Goal: Register for event/course

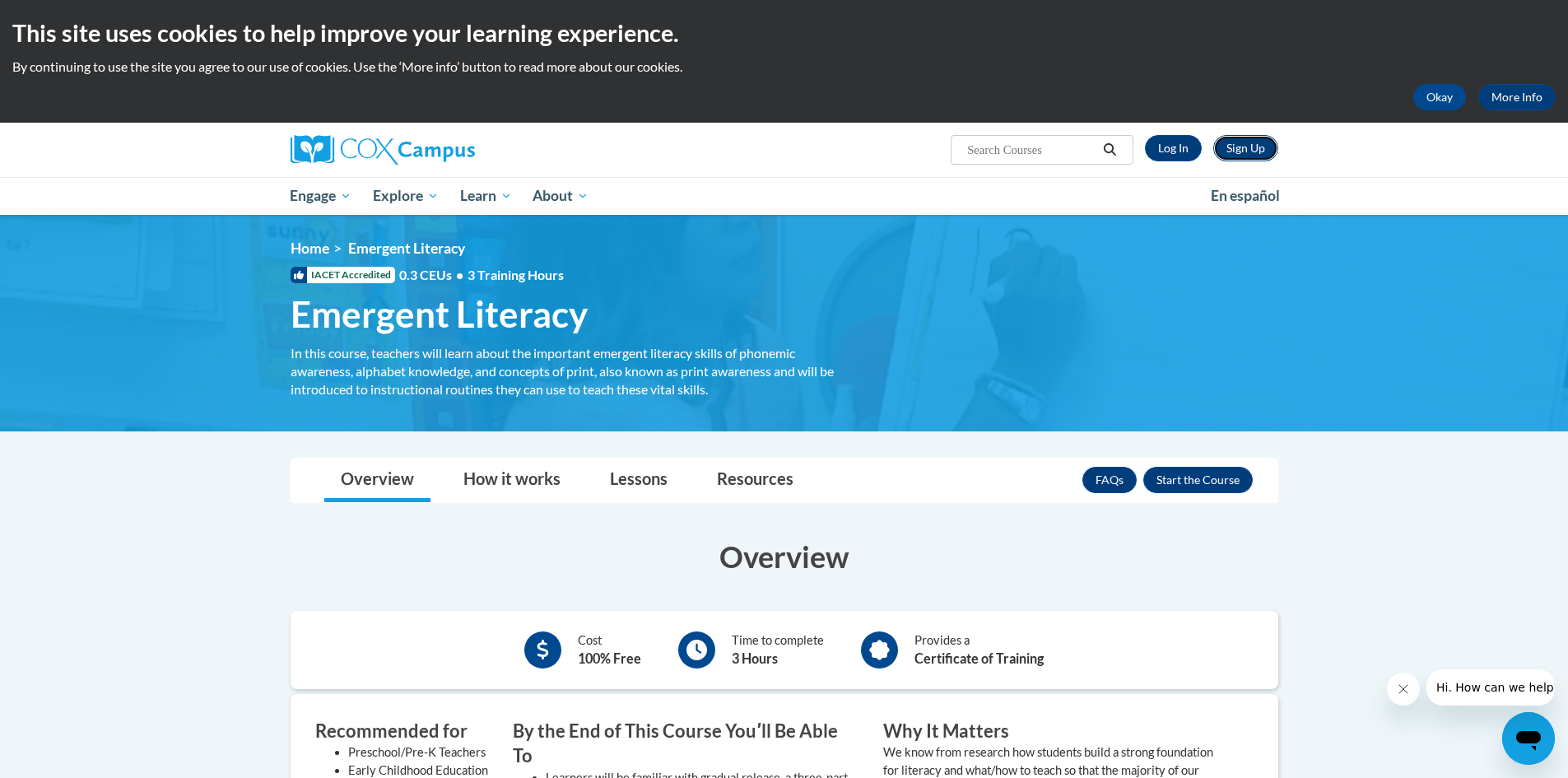
click at [1250, 155] on link "Sign Up" at bounding box center [1246, 148] width 65 height 27
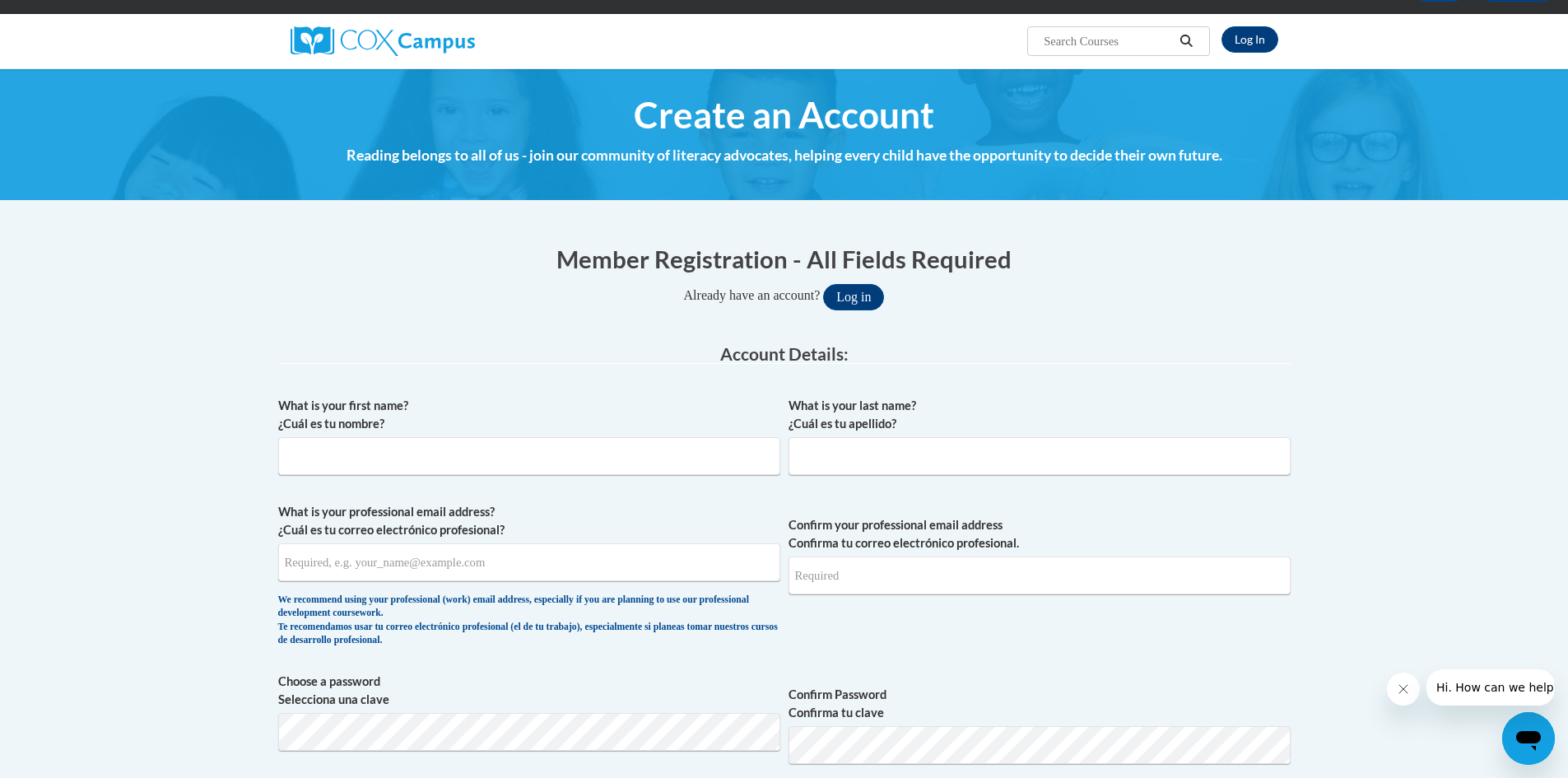
scroll to position [165, 0]
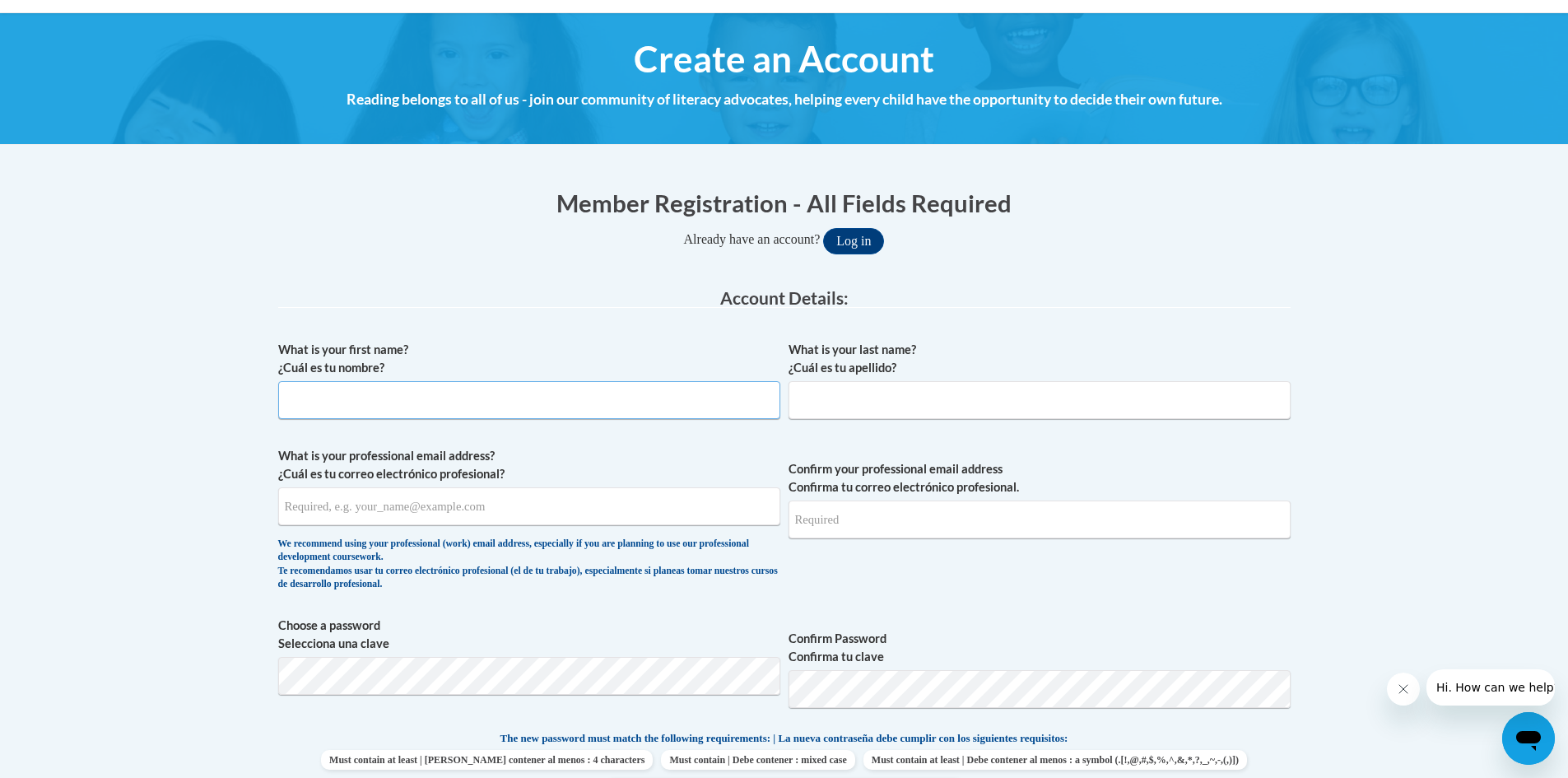
click at [627, 387] on input "What is your first name? ¿Cuál es tu nombre?" at bounding box center [530, 400] width 502 height 38
type input "Shelley"
click at [881, 402] on input "What is your last name? ¿Cuál es tu apellido?" at bounding box center [1039, 400] width 502 height 38
type input "Friss"
drag, startPoint x: 515, startPoint y: 501, endPoint x: 546, endPoint y: 513, distance: 33.2
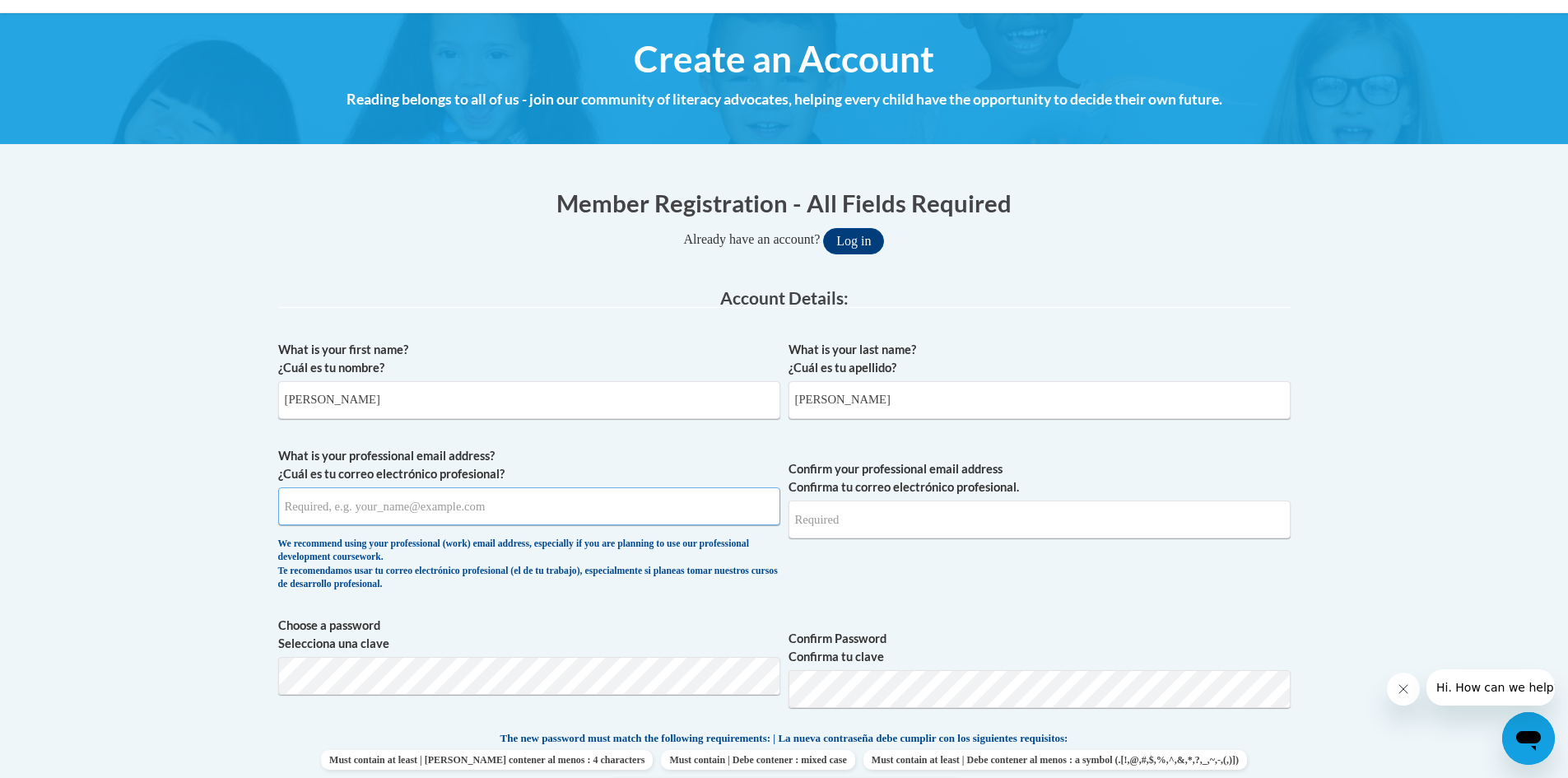
click at [516, 501] on input "What is your professional email address? ¿Cuál es tu correo electrónico profesi…" at bounding box center [530, 506] width 502 height 38
type input "frissshelley33@gmail.com"
click at [908, 512] on input "Confirm your professional email address Confirma tu correo electrónico profesio…" at bounding box center [1039, 519] width 502 height 38
type input "frissshelley33@gmail.com"
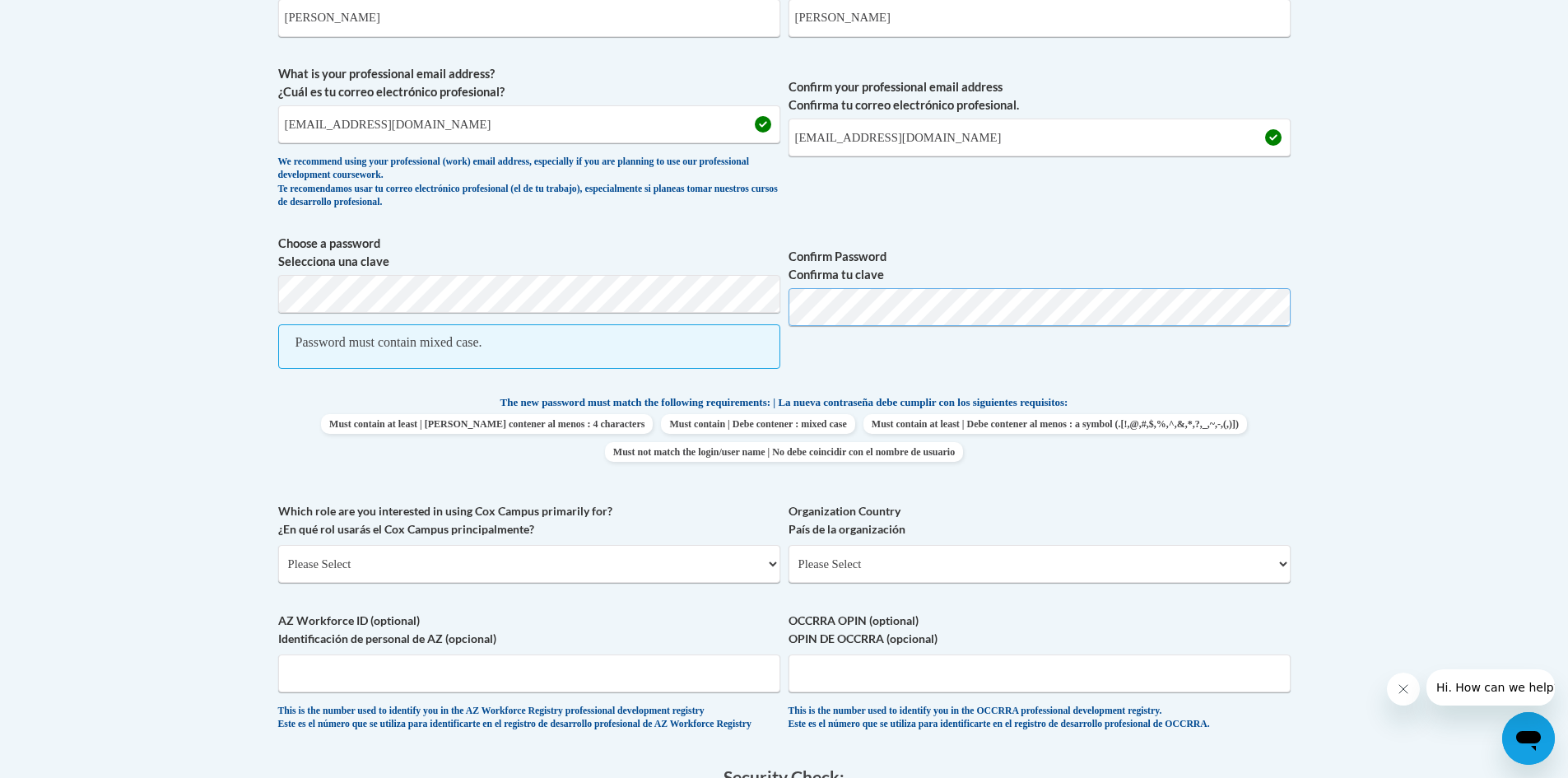
scroll to position [576, 0]
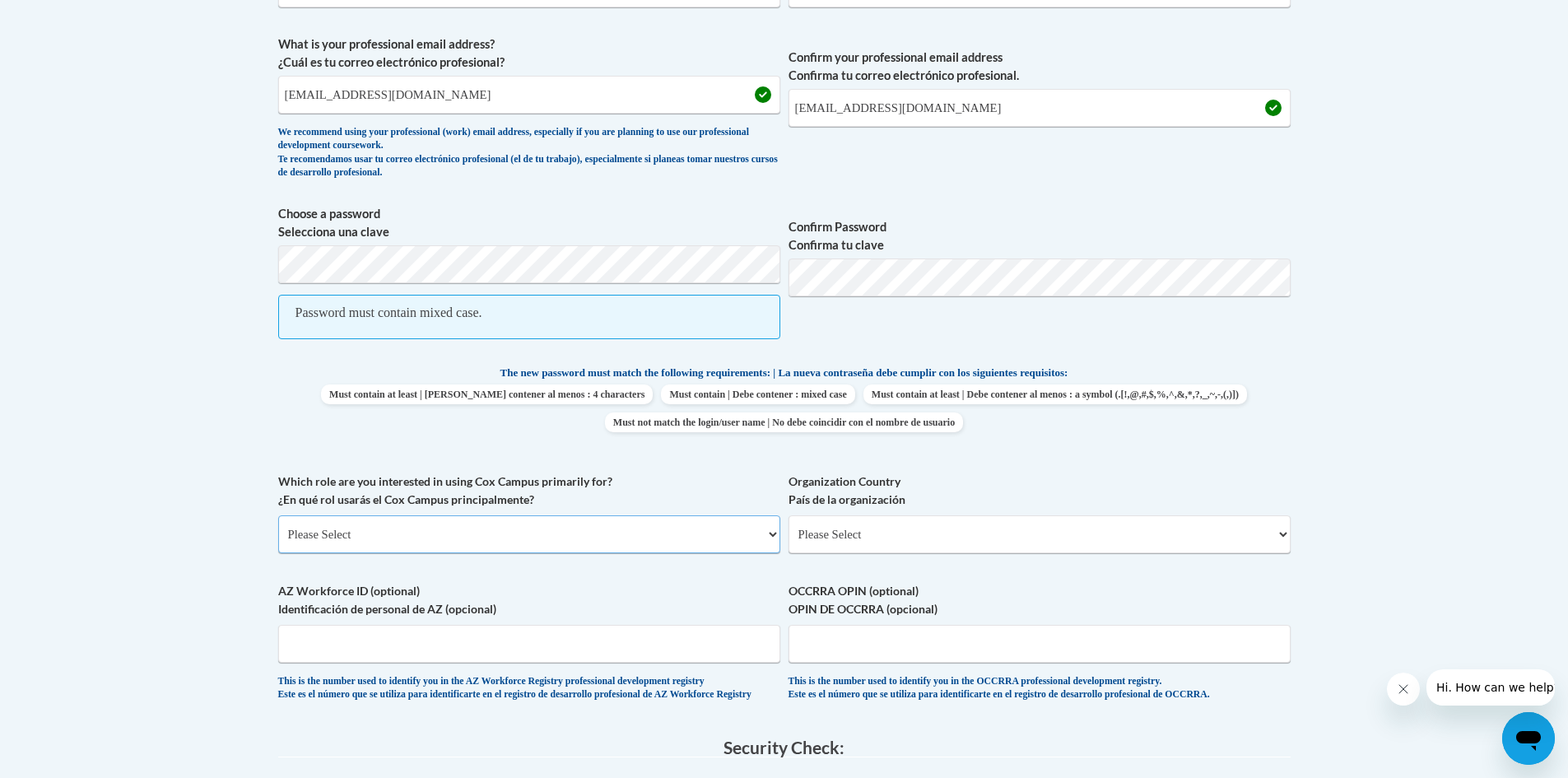
click at [774, 533] on select "Please Select College/University | Colegio/Universidad Community/Nonprofit Part…" at bounding box center [530, 534] width 502 height 38
select select "fbf2d438-af2f-41f8-98f1-81c410e29de3"
click at [279, 515] on select "Please Select College/University | Colegio/Universidad Community/Nonprofit Part…" at bounding box center [530, 534] width 502 height 38
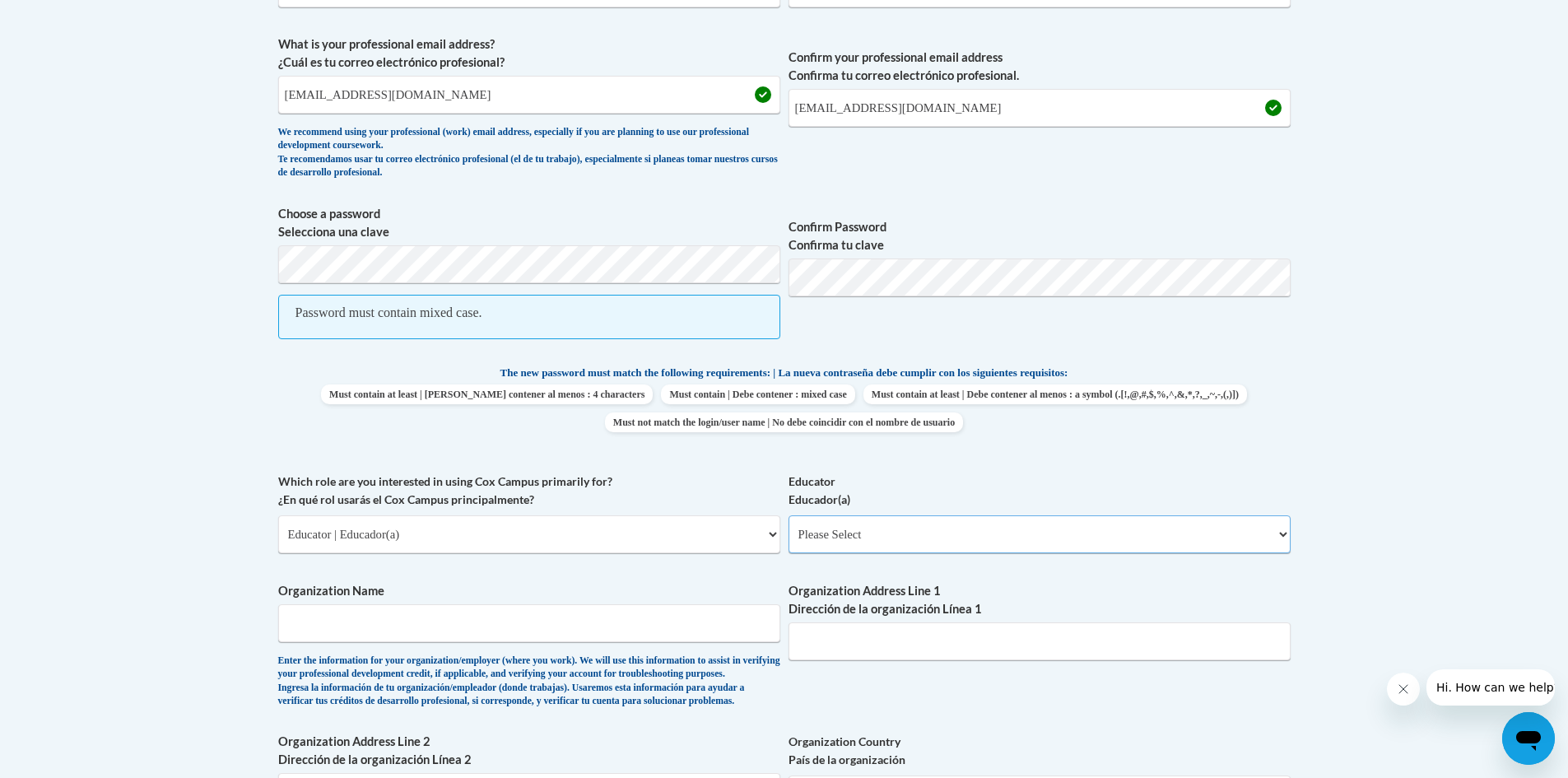
click at [1281, 537] on select "Please Select Early Learning/Daycare Teacher/Family Home Care Provider | Maestr…" at bounding box center [1039, 534] width 502 height 38
select select "5e2af403-4f2c-4e49-a02f-103e55d7b75b"
click at [788, 515] on select "Please Select Early Learning/Daycare Teacher/Family Home Care Provider | Maestr…" at bounding box center [1039, 534] width 502 height 38
click at [335, 621] on input "Organization Name" at bounding box center [530, 623] width 502 height 38
type input "Jumpstart learning Academy"
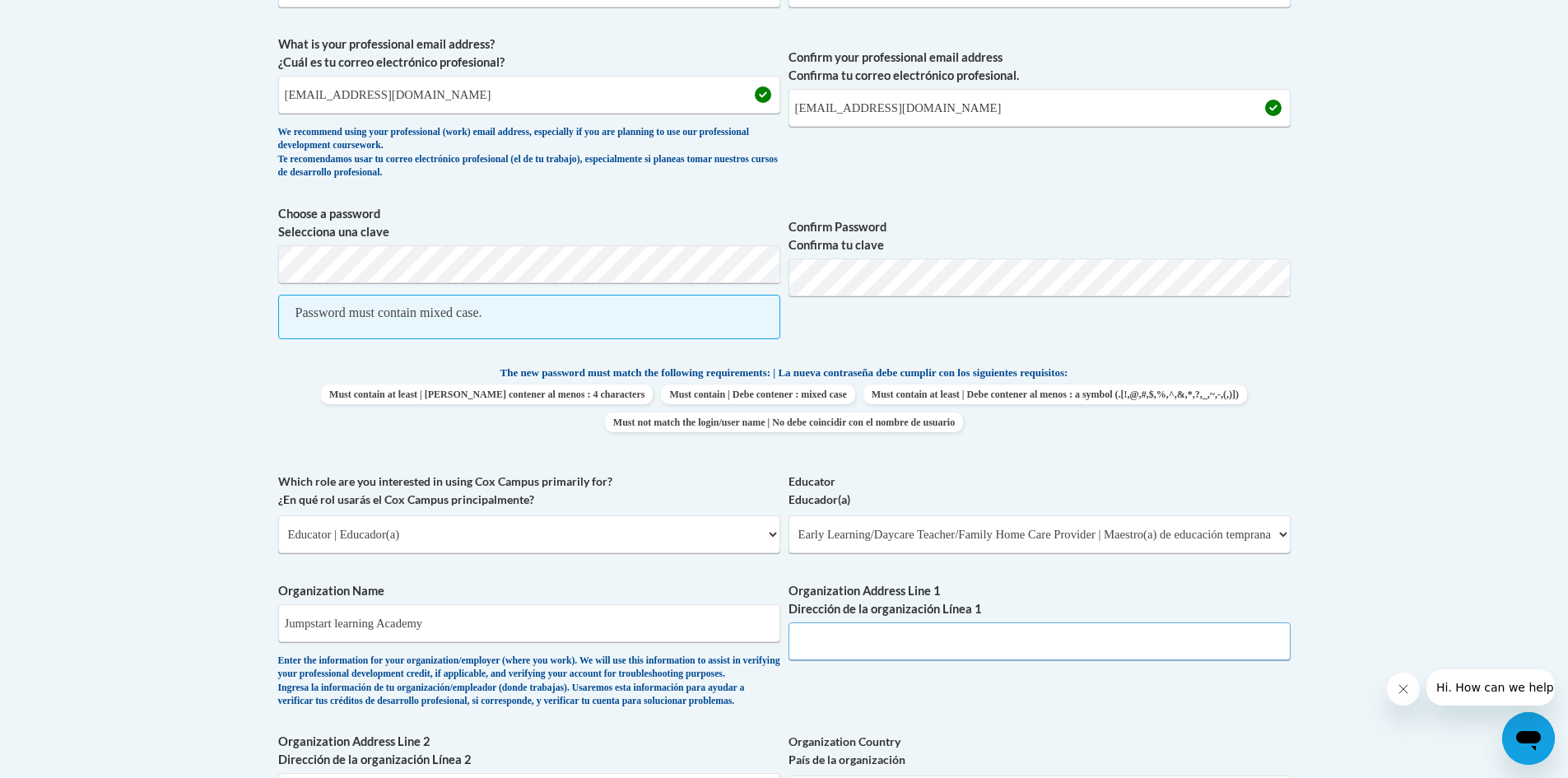
click at [853, 643] on input "Organization Address Line 1 Dirección de la organización Línea 1" at bounding box center [1039, 642] width 502 height 38
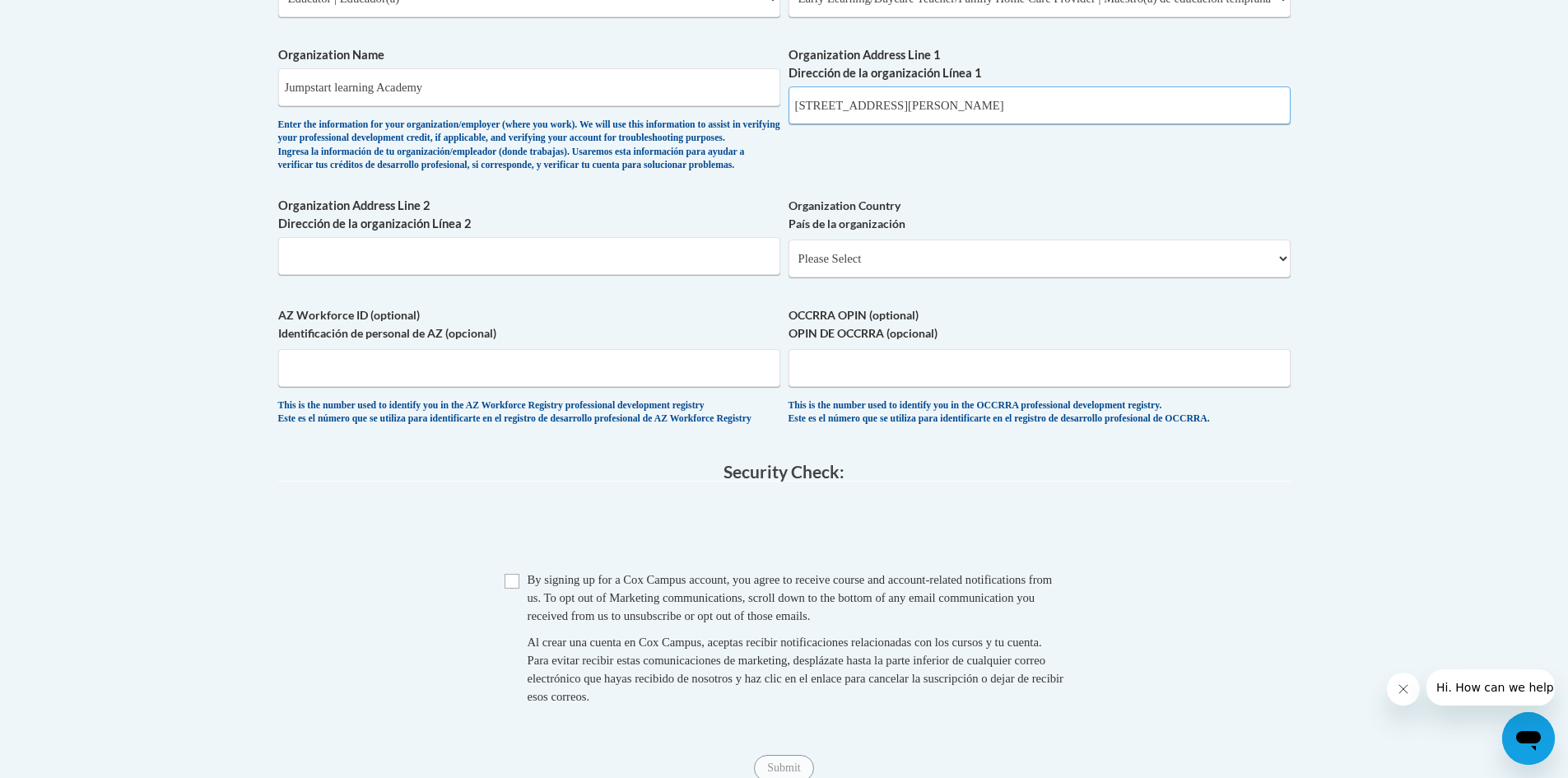
scroll to position [1153, 0]
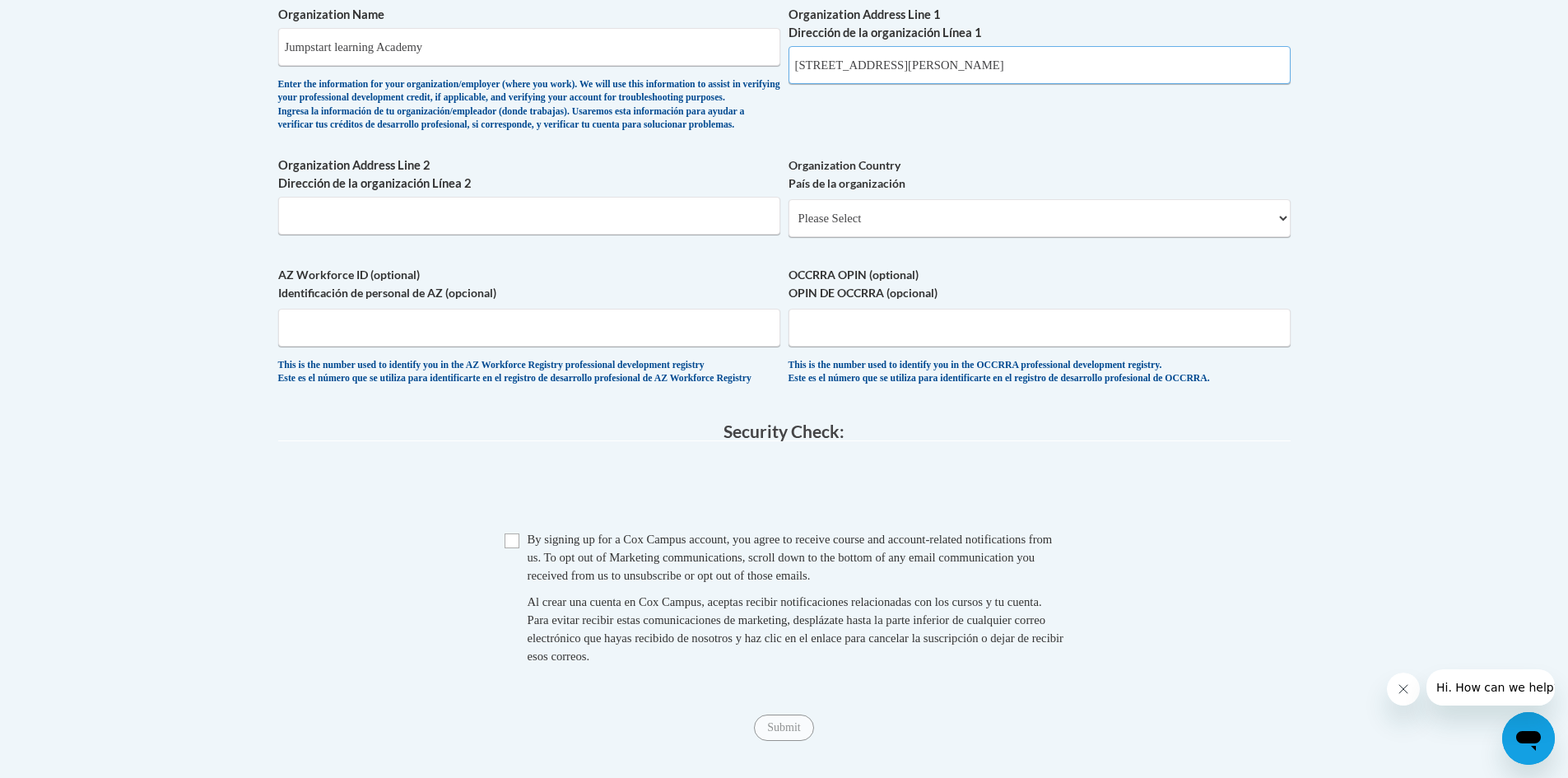
type input "20041 Lessard rd NW"
click at [507, 549] on input "Checkbox" at bounding box center [512, 541] width 15 height 15
checkbox input "true"
click at [797, 733] on span "Submit" at bounding box center [784, 726] width 59 height 13
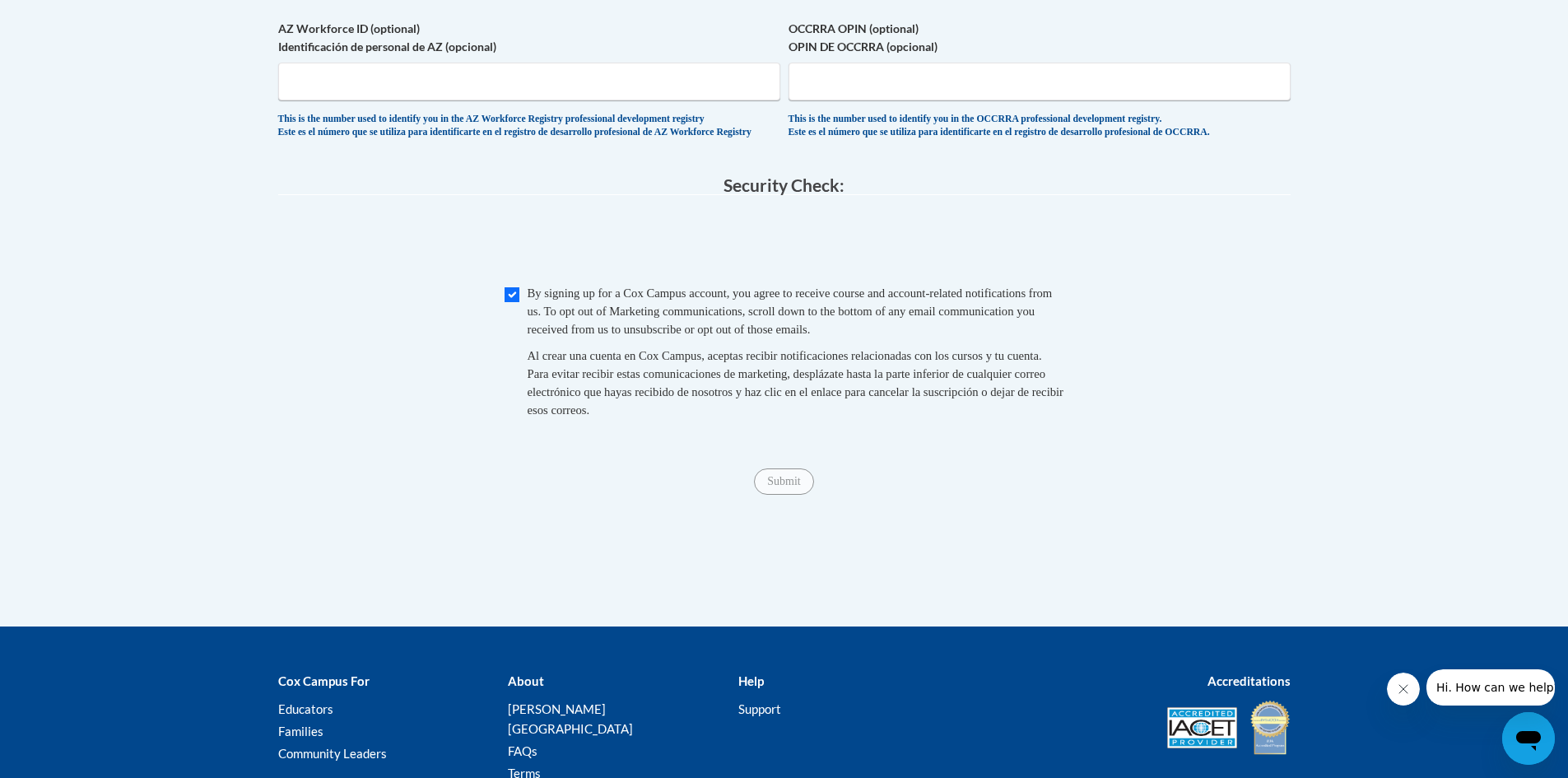
scroll to position [1400, 0]
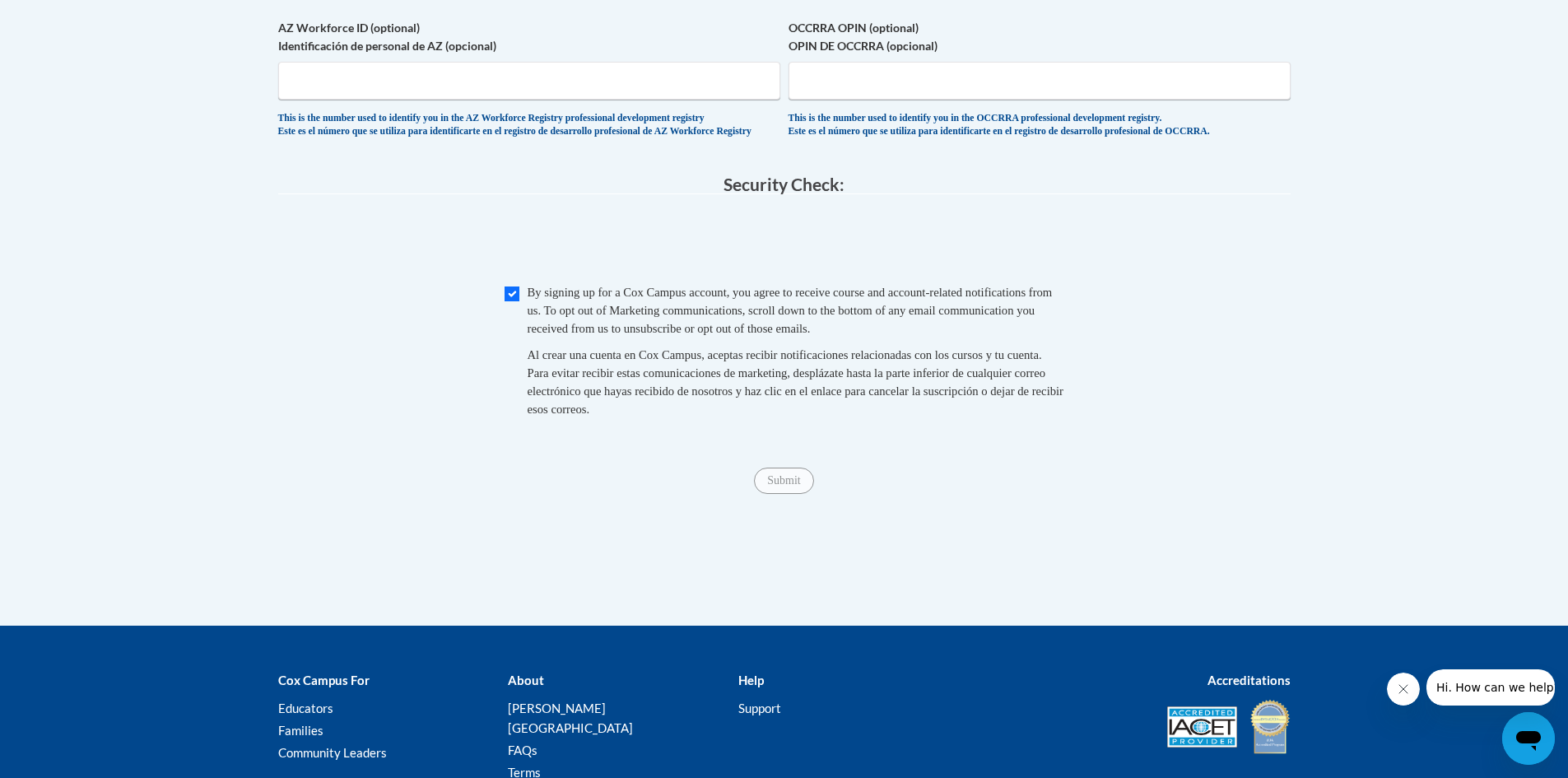
click at [781, 485] on span "Submit" at bounding box center [784, 478] width 59 height 13
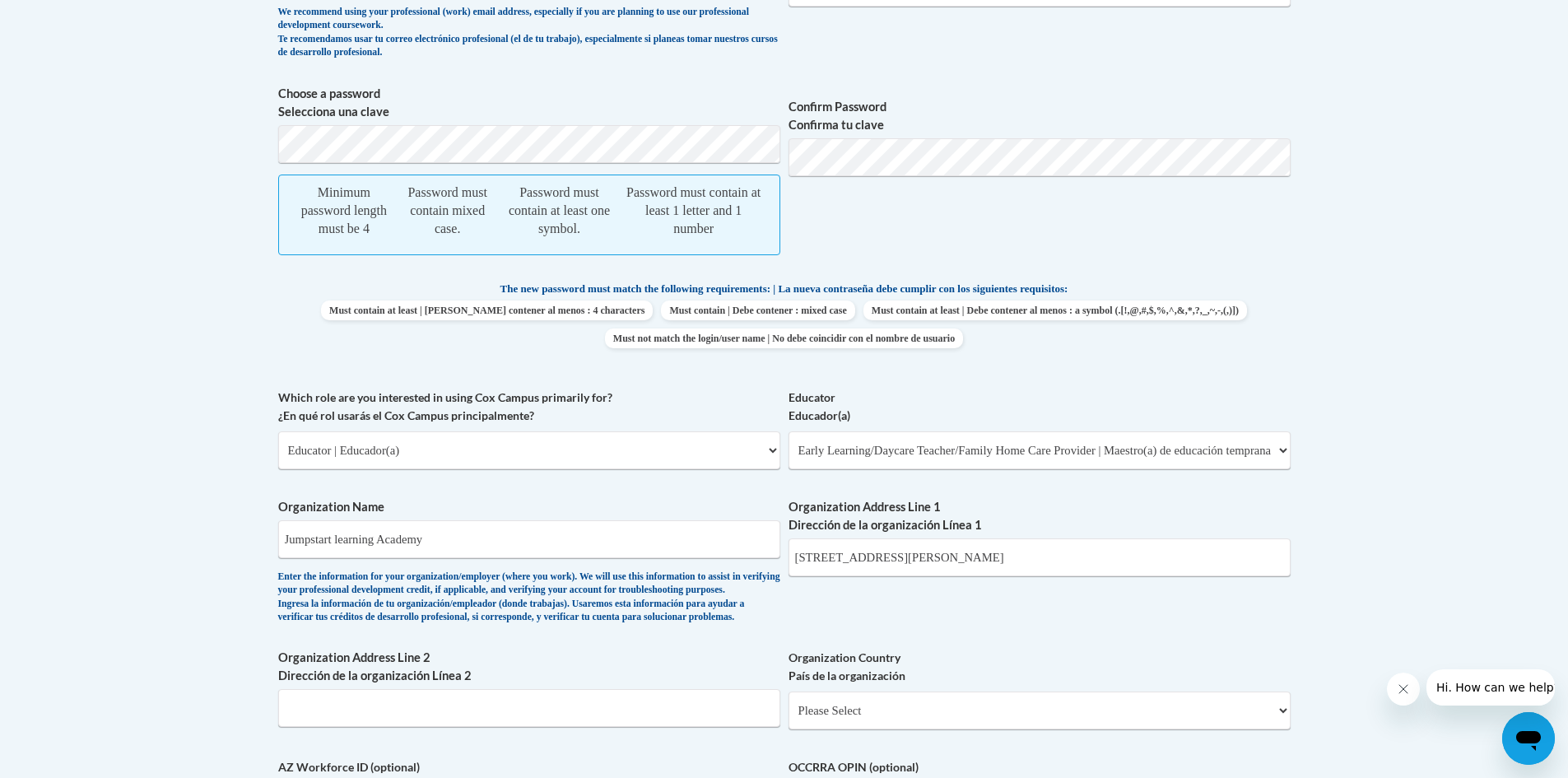
scroll to position [678, 0]
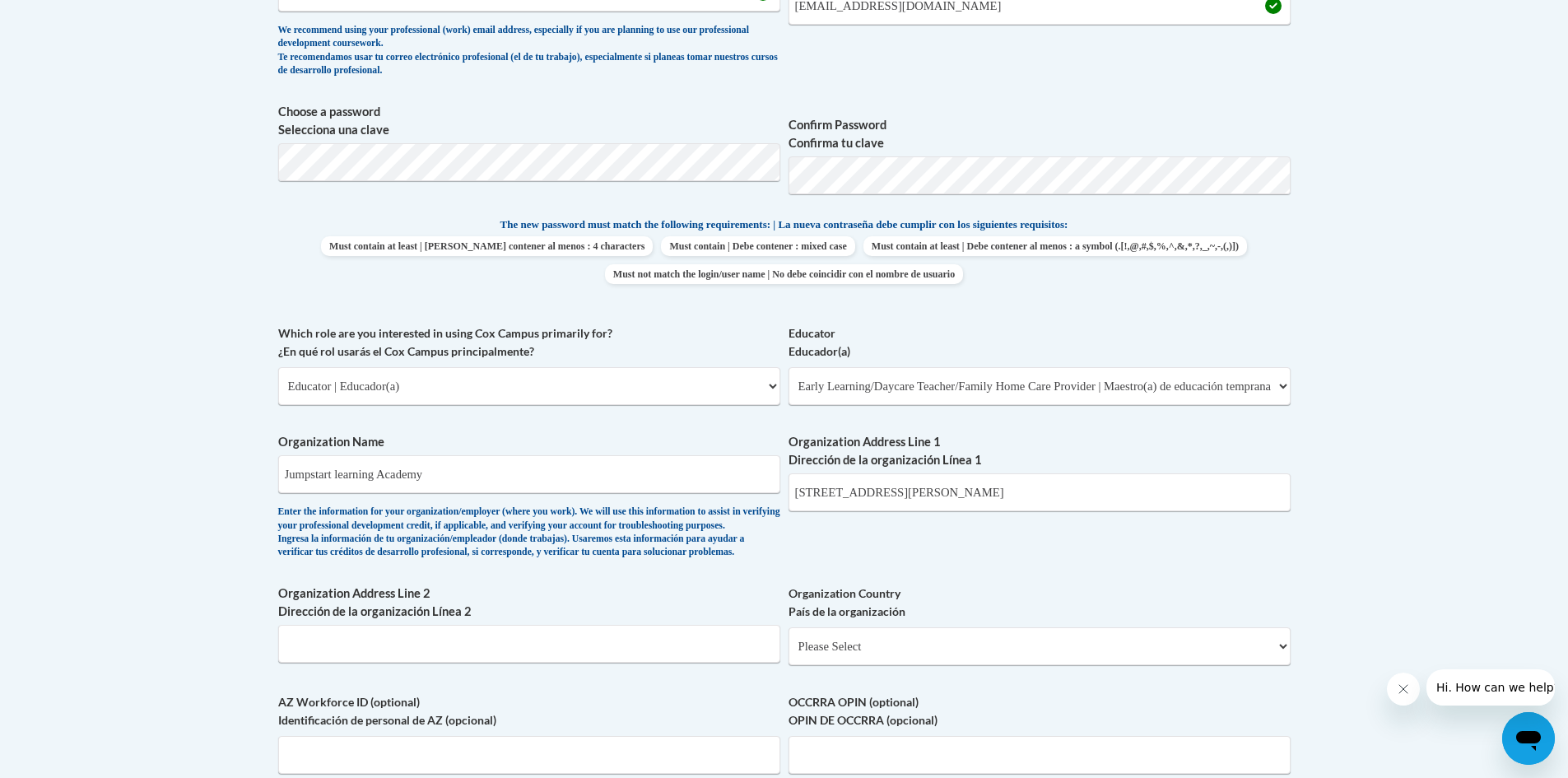
click at [1441, 108] on body "This site uses cookies to help improve your learning experience. By continuing …" at bounding box center [784, 457] width 1568 height 2270
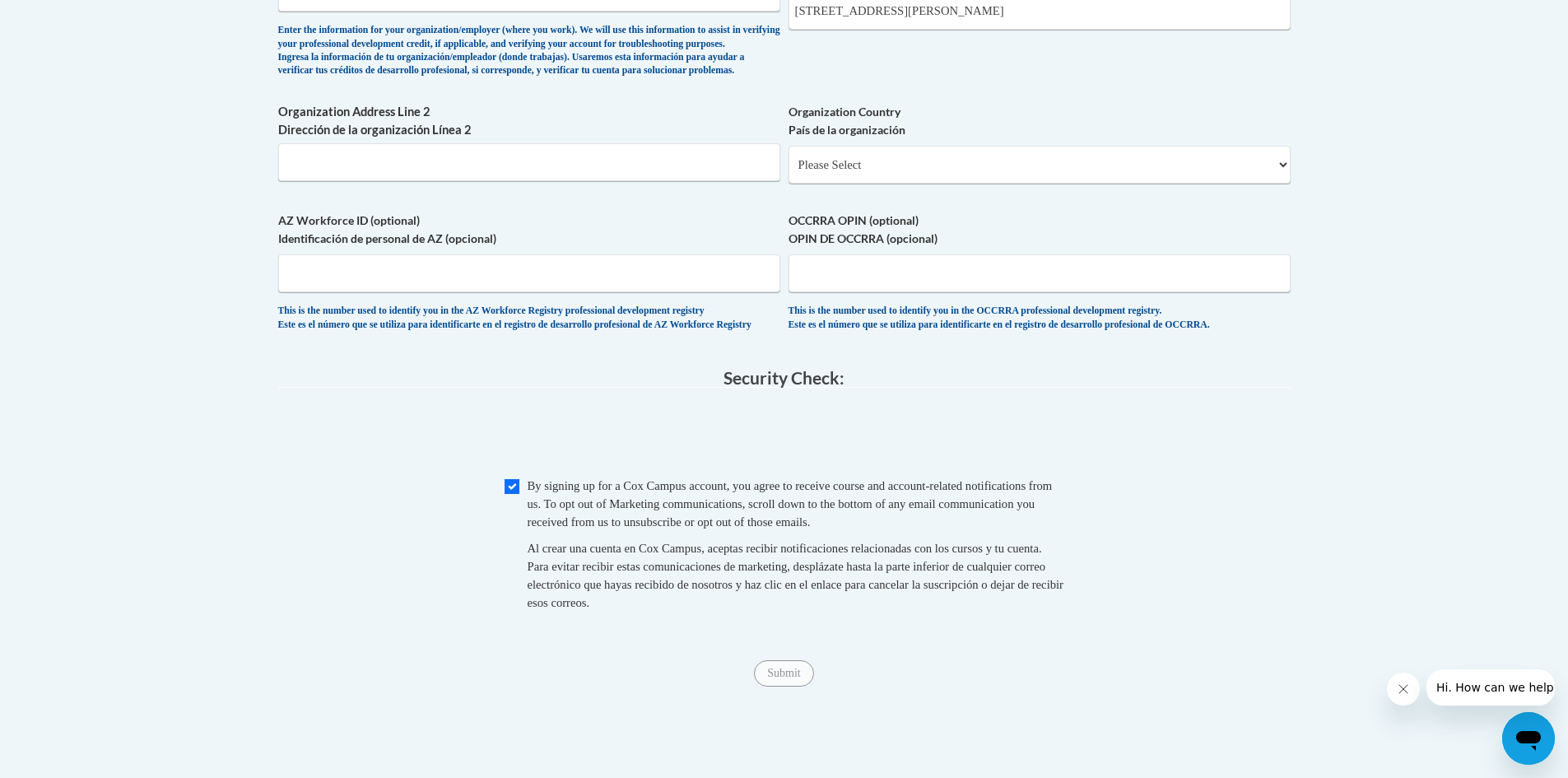
scroll to position [1254, 0]
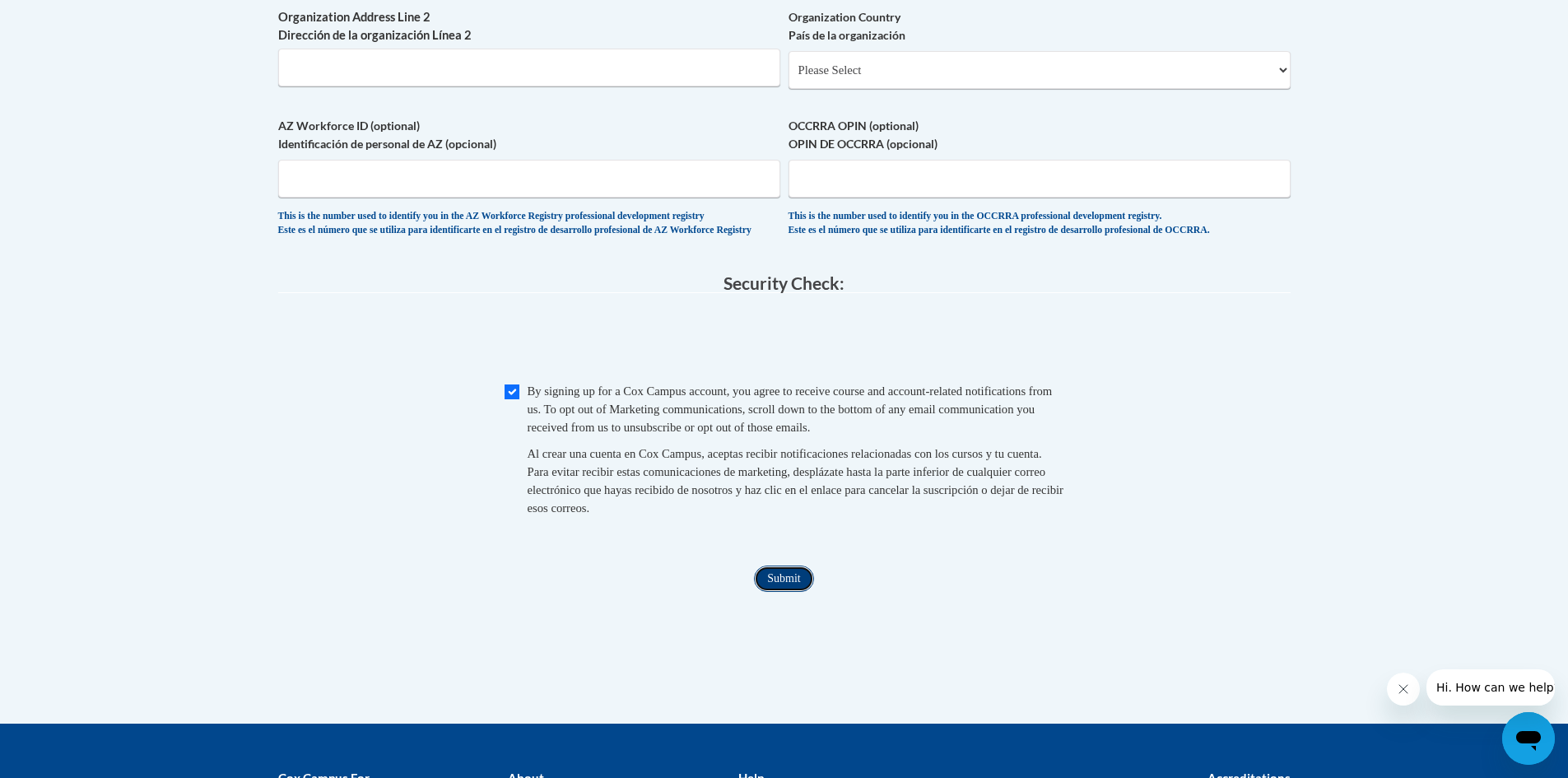
click at [785, 592] on input "Submit" at bounding box center [784, 578] width 59 height 27
click at [1285, 88] on select "Please Select United States | Estados Unidos Outside of the United States | Fue…" at bounding box center [1039, 70] width 502 height 38
select select "2ba6c5f2-6ab4-47b5-9408-0a73ae60d186"
click at [788, 77] on select "Please Select United States | Estados Unidos Outside of the United States | Fue…" at bounding box center [1039, 70] width 502 height 38
select select
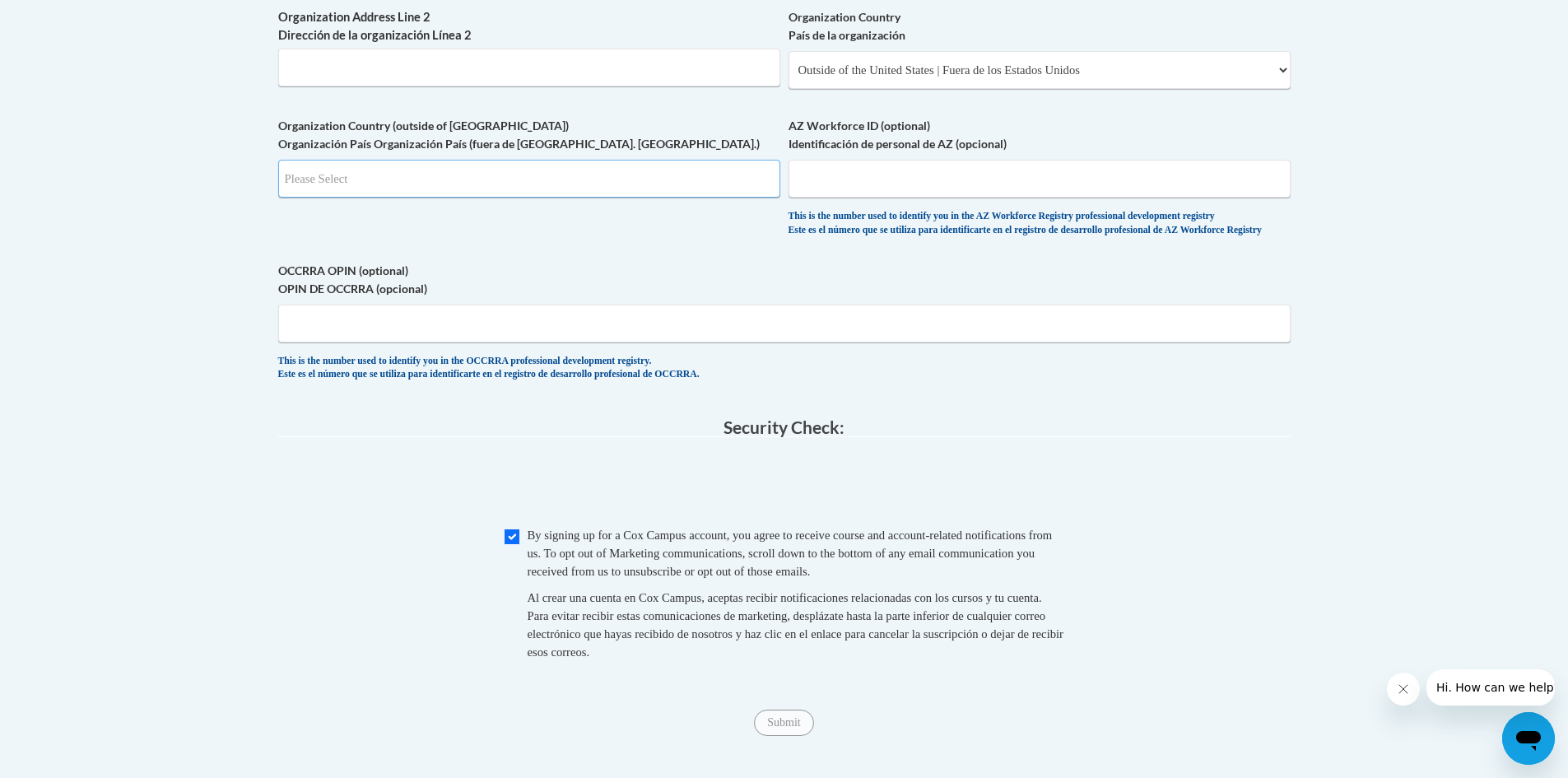
click at [760, 198] on input "Search" at bounding box center [530, 179] width 502 height 38
type input "CA"
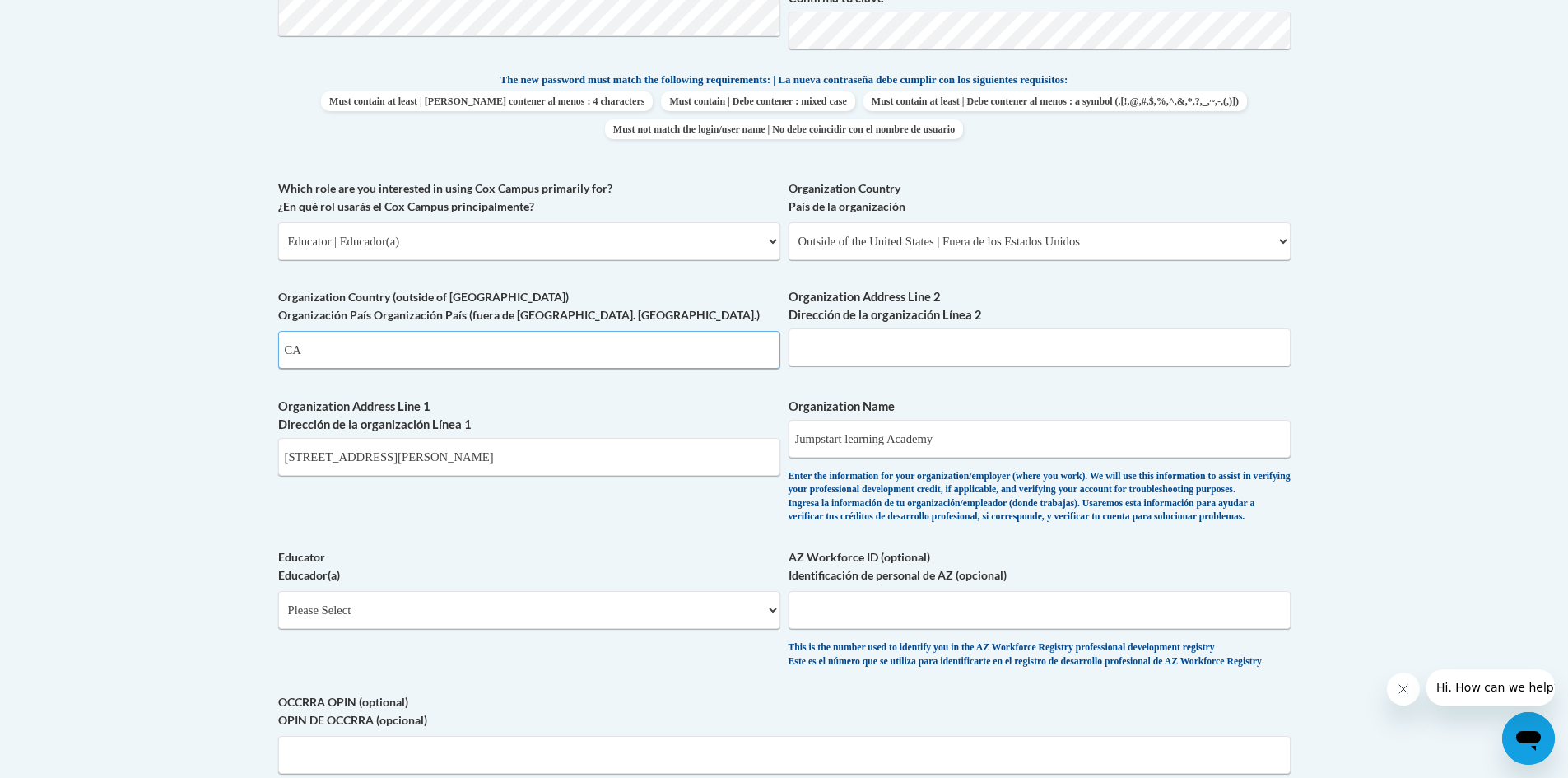
scroll to position [803, 0]
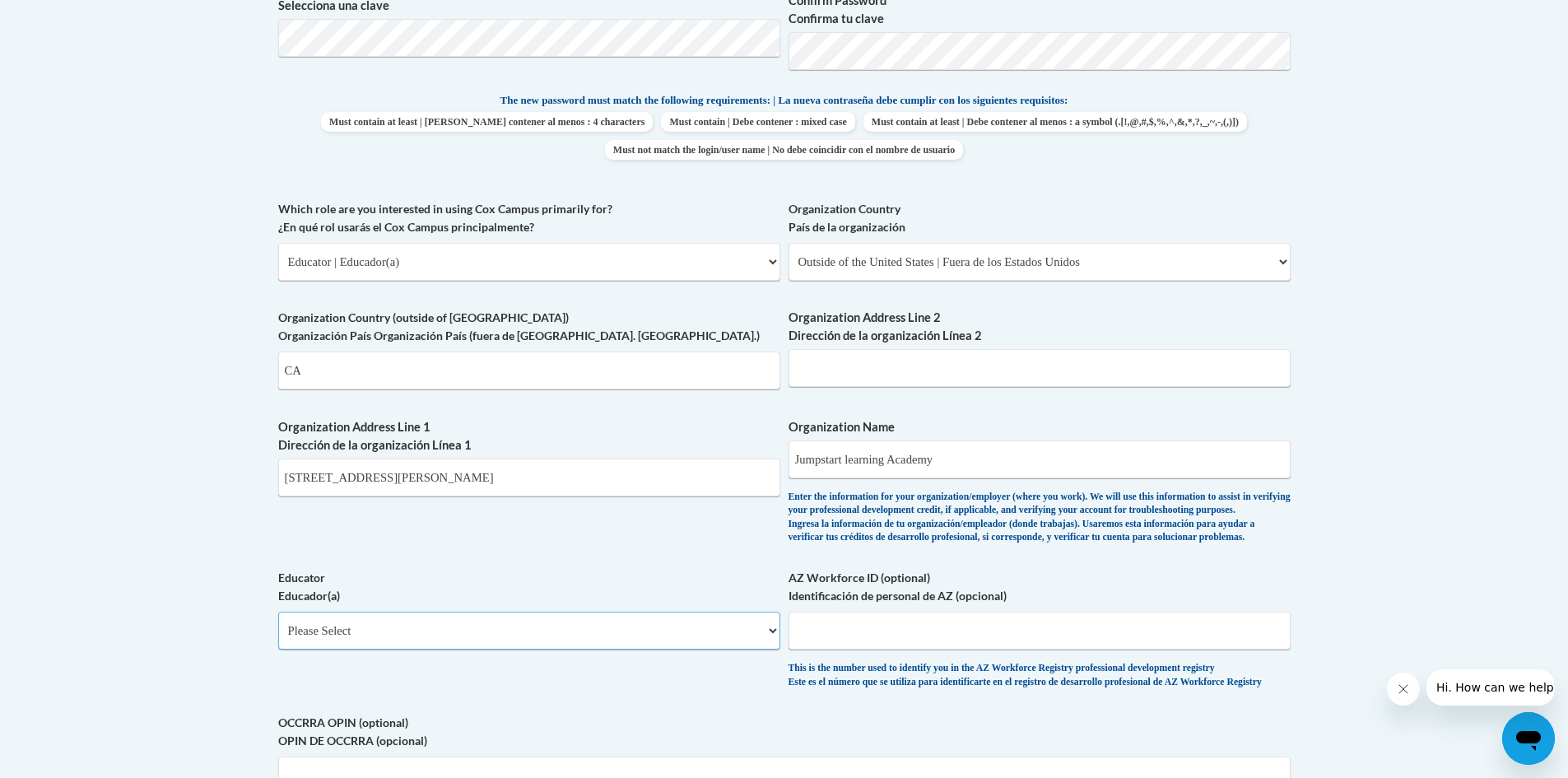
click at [766, 649] on select "Please Select Early Learning/Daycare Teacher/Family Home Care Provider | Maestr…" at bounding box center [530, 631] width 502 height 38
select select "5e2af403-4f2c-4e49-a02f-103e55d7b75b"
click at [279, 639] on select "Please Select Early Learning/Daycare Teacher/Family Home Care Provider | Maestr…" at bounding box center [530, 631] width 502 height 38
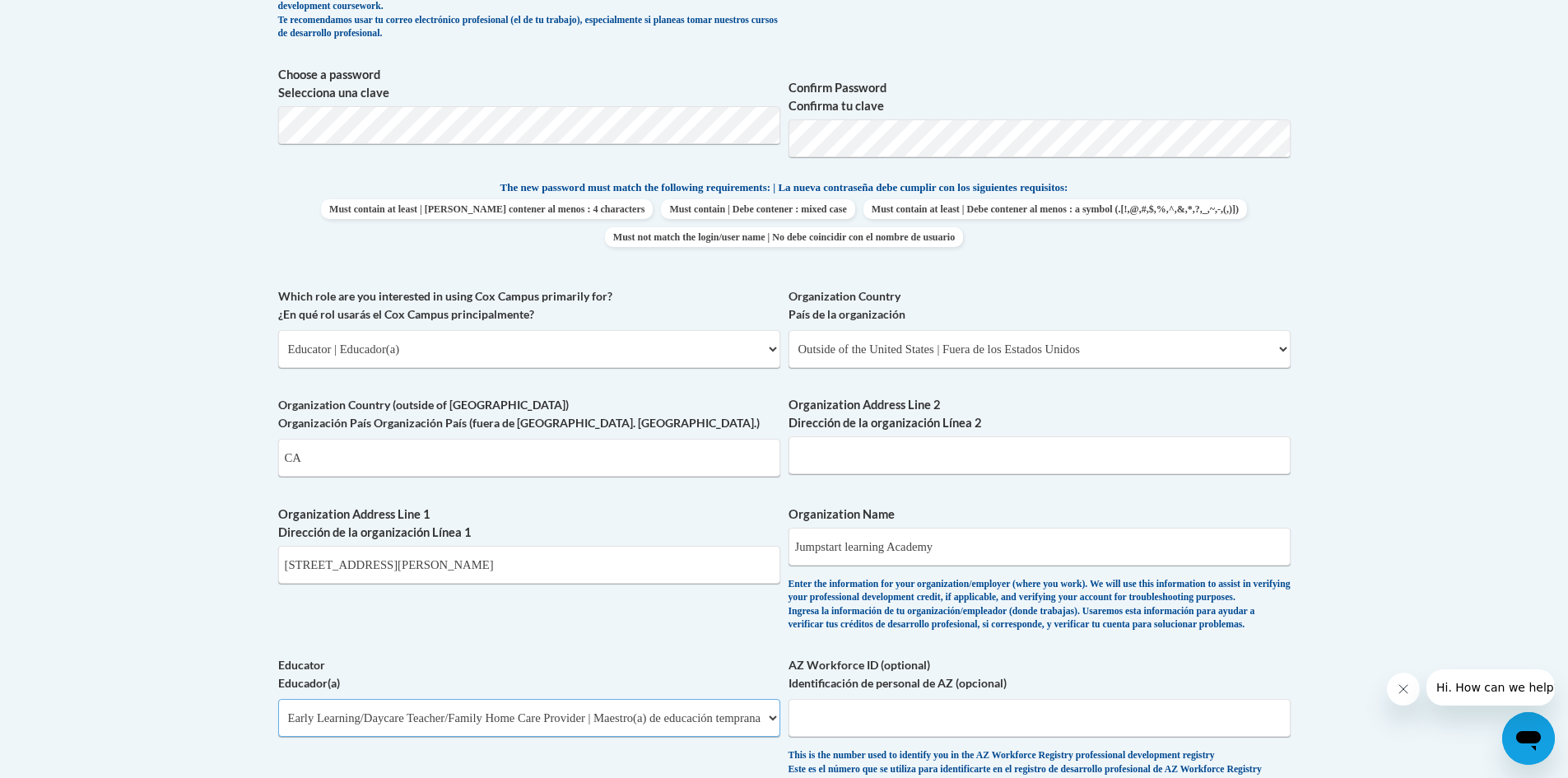
scroll to position [721, 0]
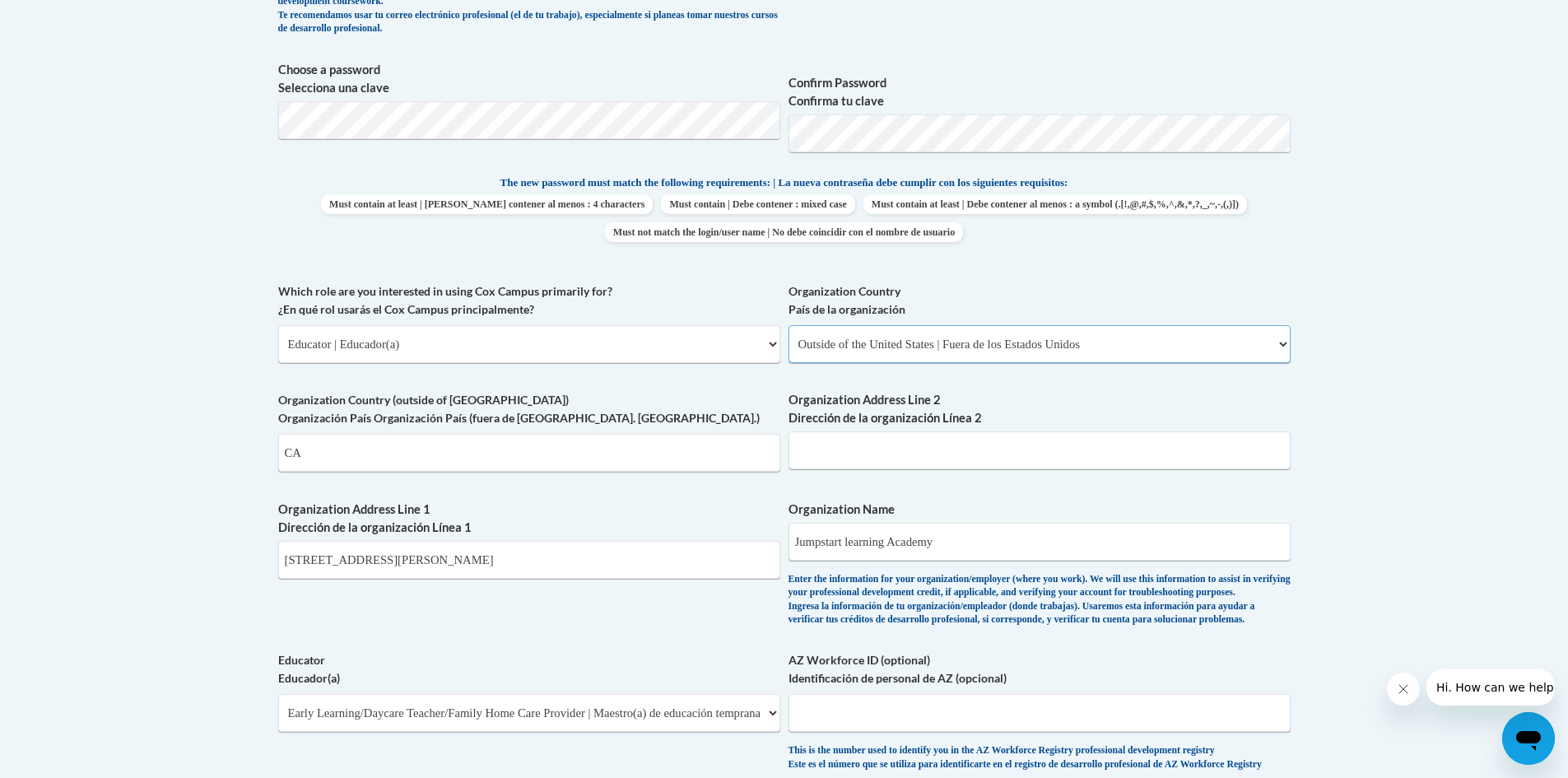
click at [1278, 345] on select "Please Select United States | Estados Unidos Outside of the United States | Fue…" at bounding box center [1039, 344] width 502 height 38
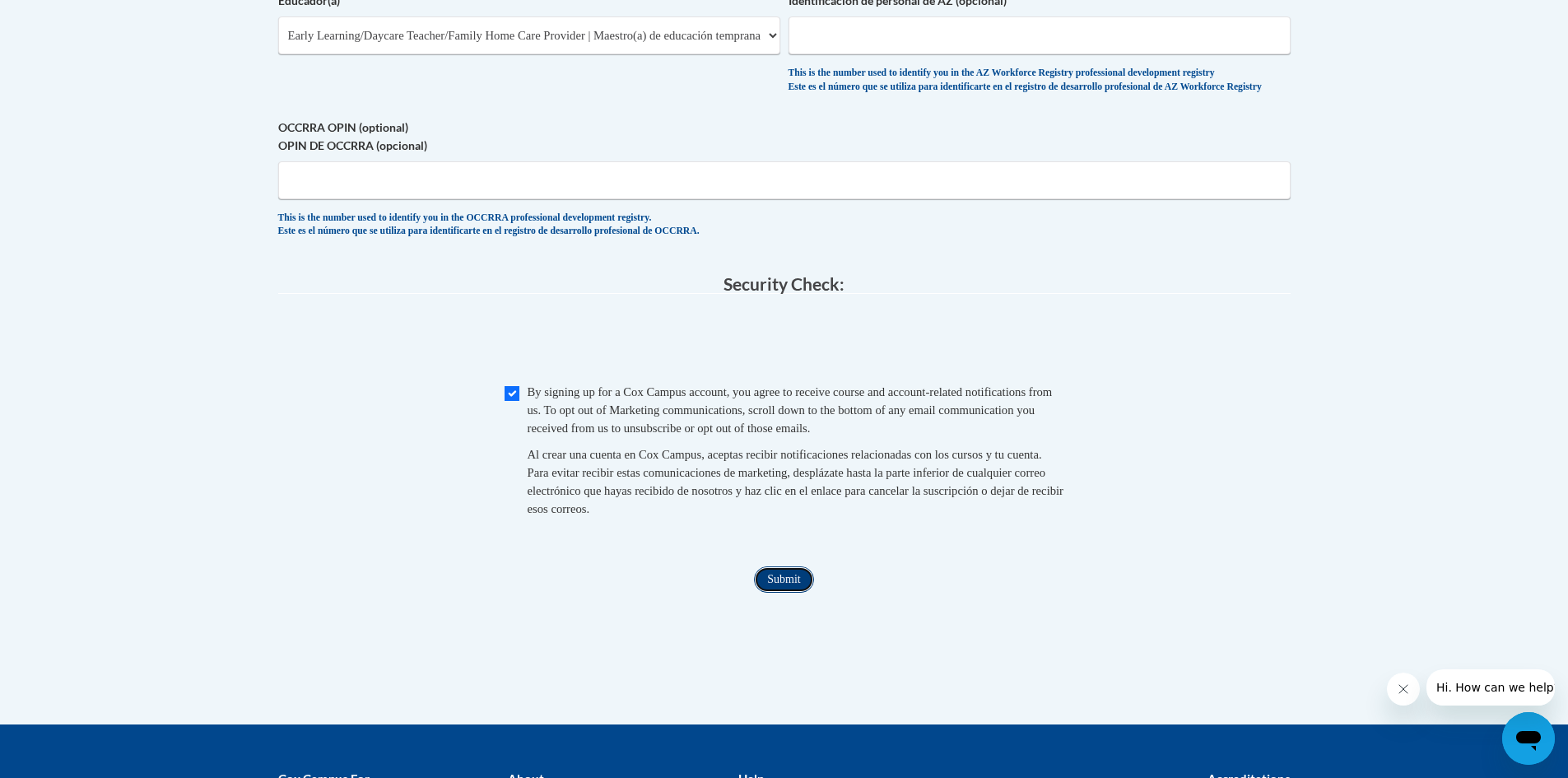
click at [800, 593] on input "Submit" at bounding box center [784, 579] width 59 height 27
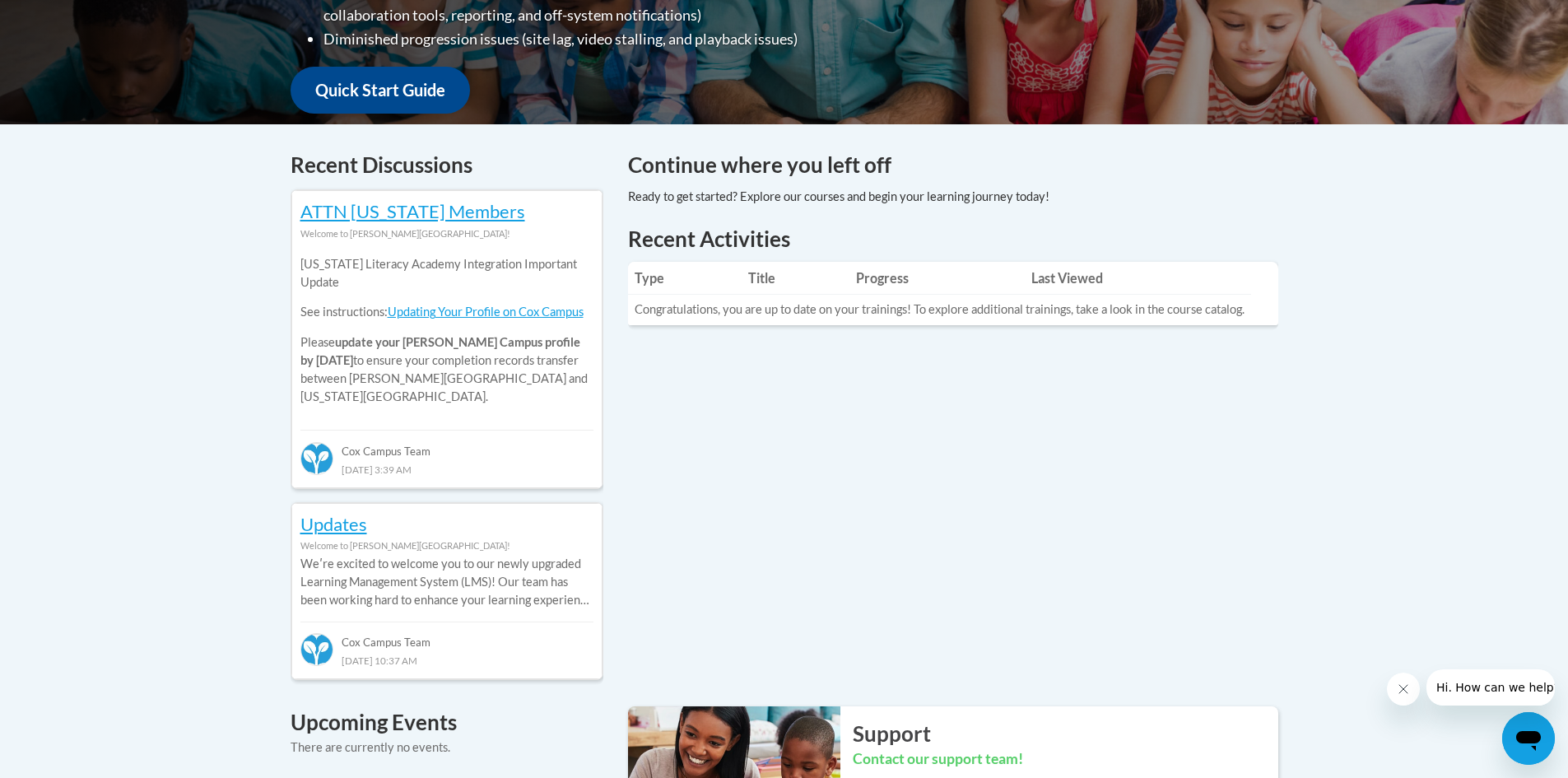
scroll to position [658, 0]
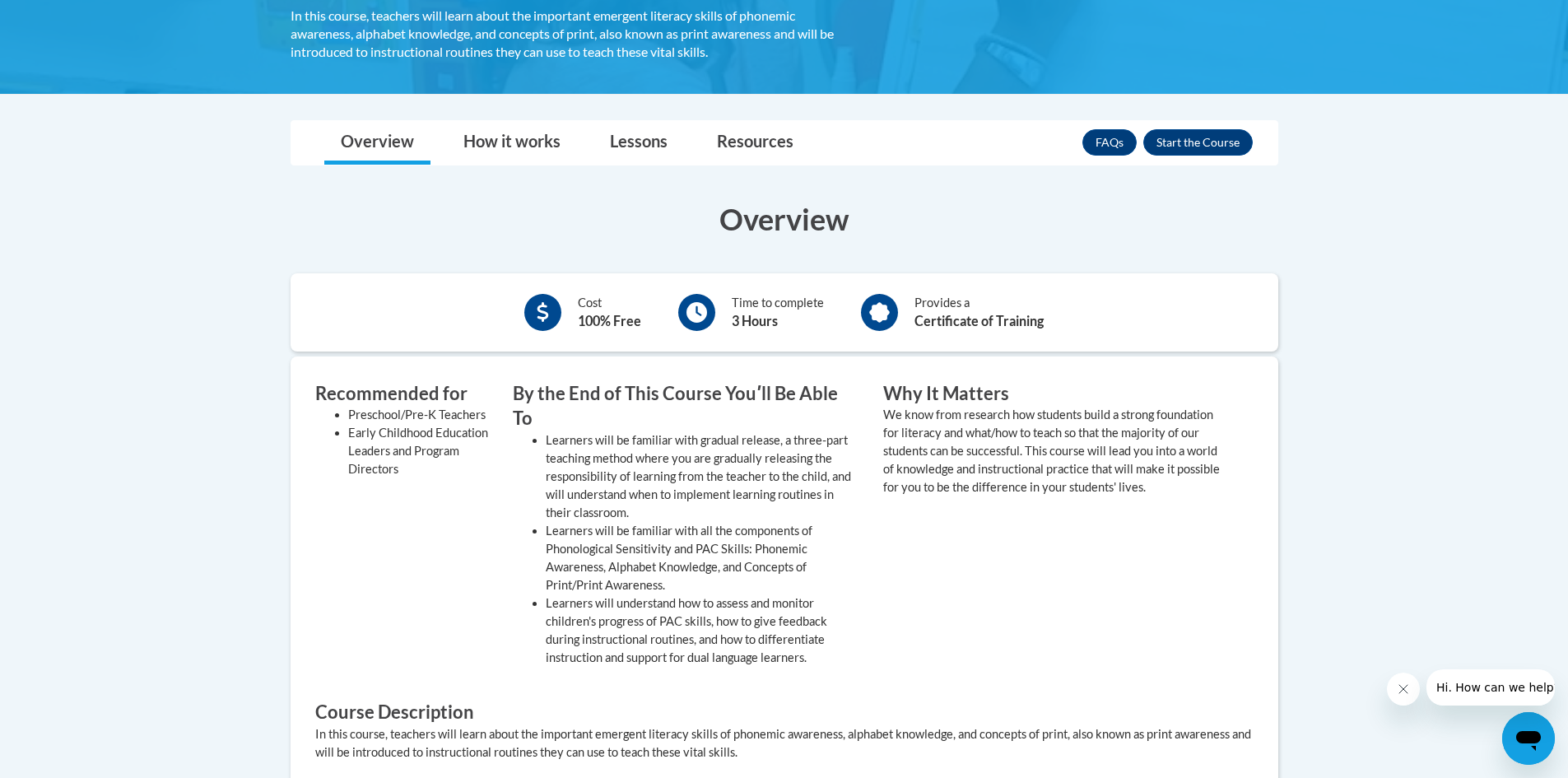
scroll to position [247, 0]
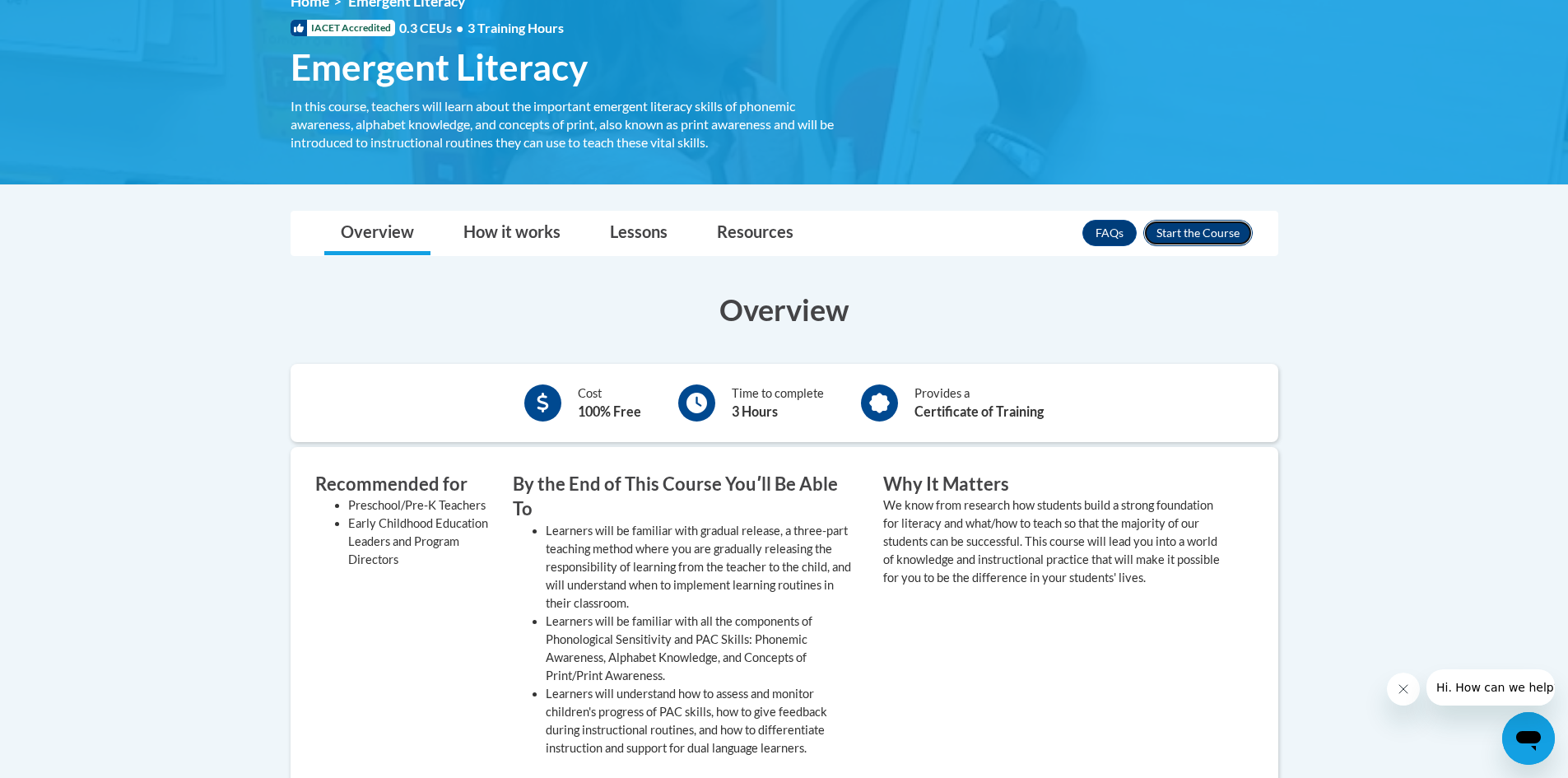
click at [1206, 226] on button "Enroll" at bounding box center [1197, 232] width 110 height 27
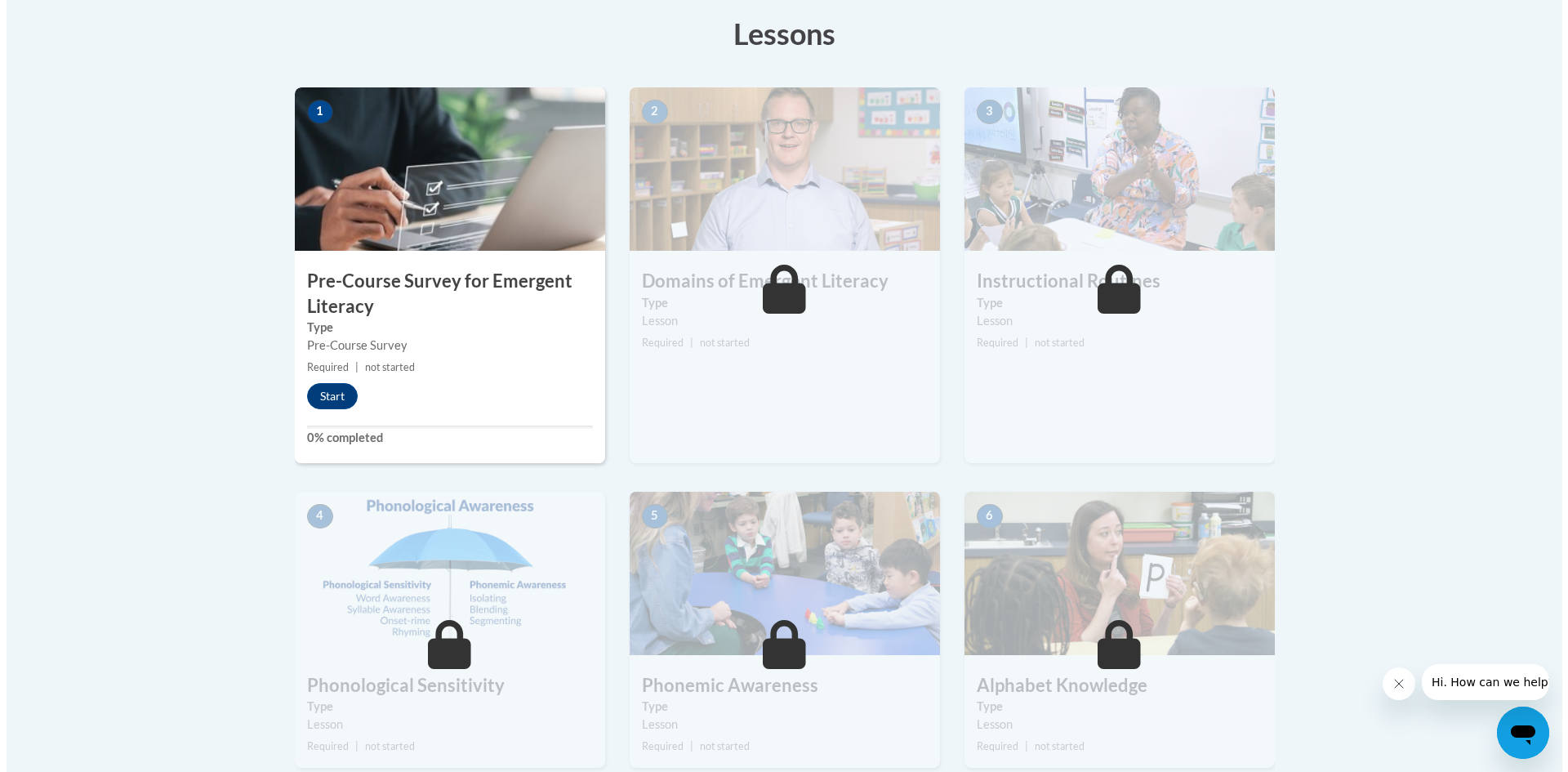
scroll to position [490, 0]
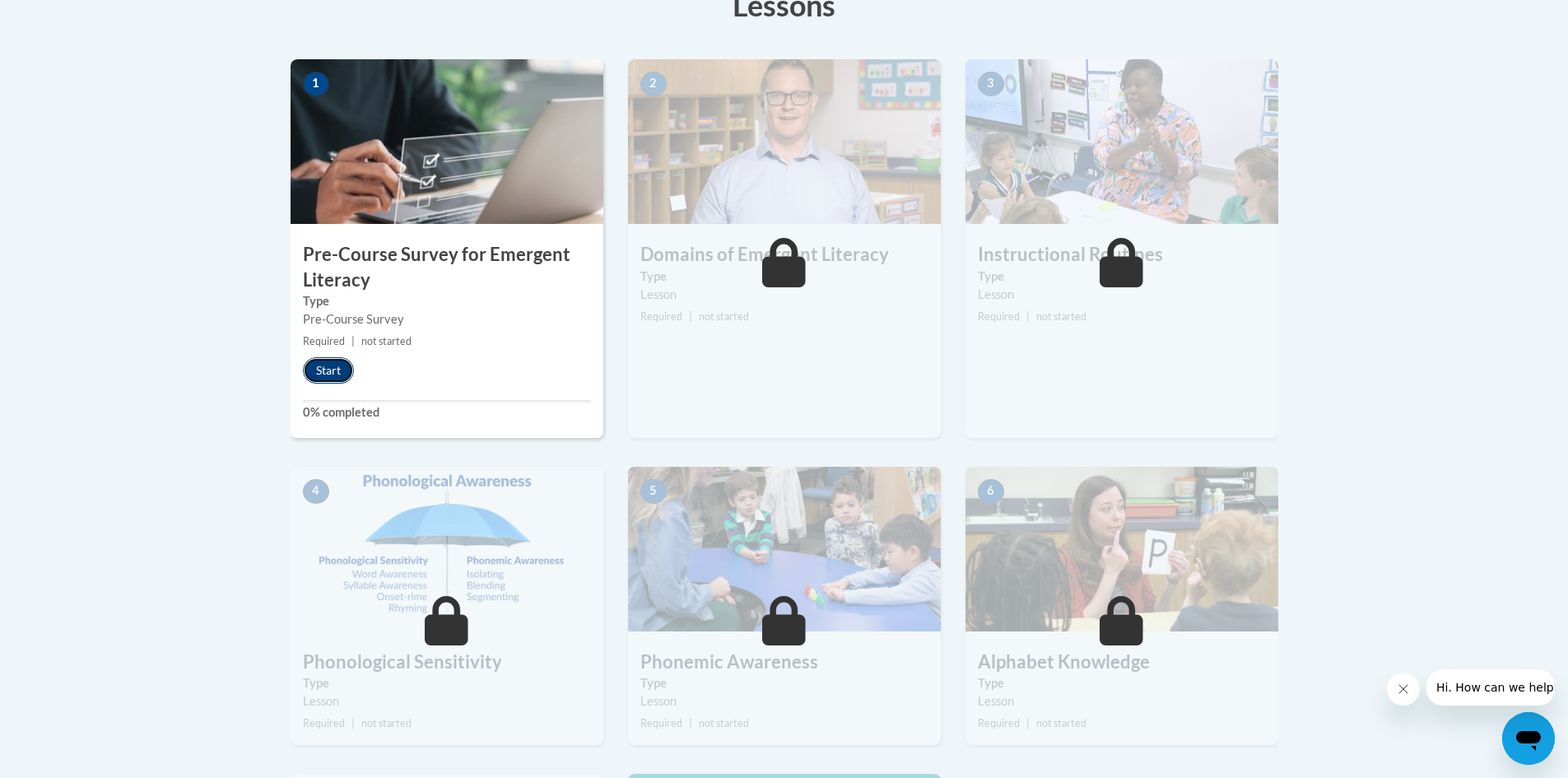
click at [327, 364] on button "Start" at bounding box center [329, 370] width 51 height 27
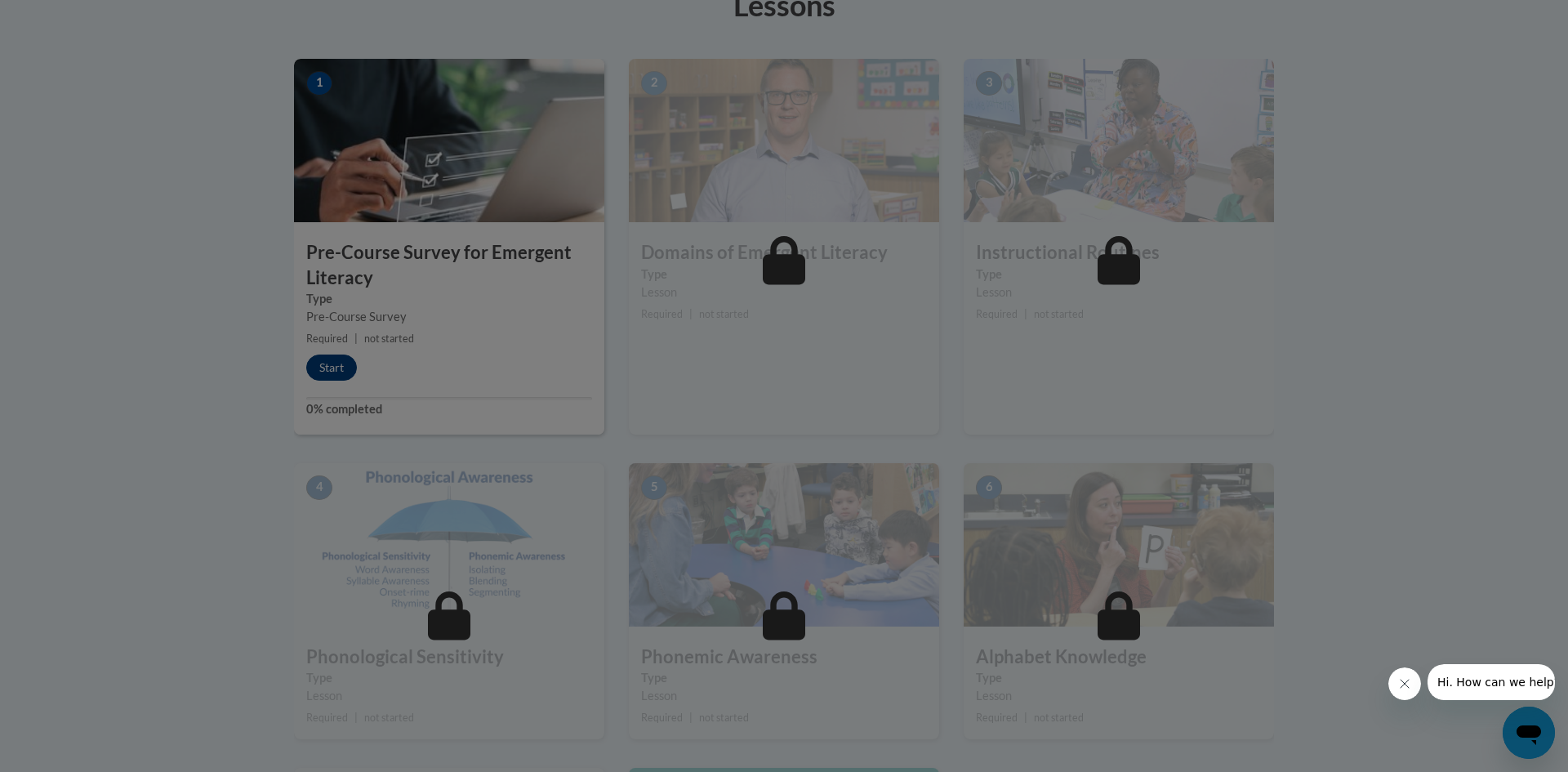
click at [325, 361] on div at bounding box center [784, 386] width 1568 height 772
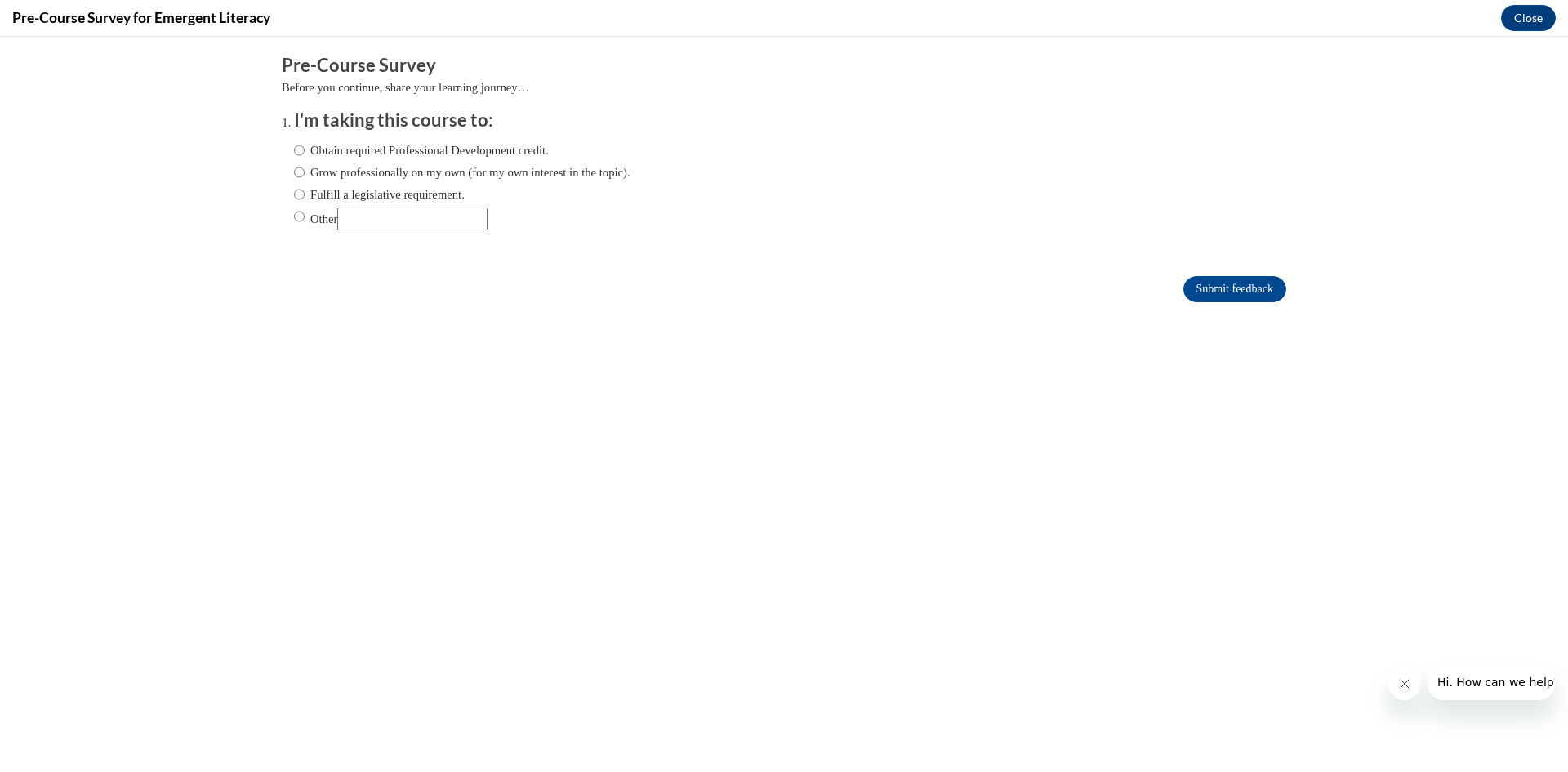
scroll to position [0, 0]
click at [294, 149] on input "Obtain required Professional Development credit." at bounding box center [299, 150] width 11 height 18
radio input "true"
click at [1236, 280] on input "Submit feedback" at bounding box center [1235, 289] width 103 height 26
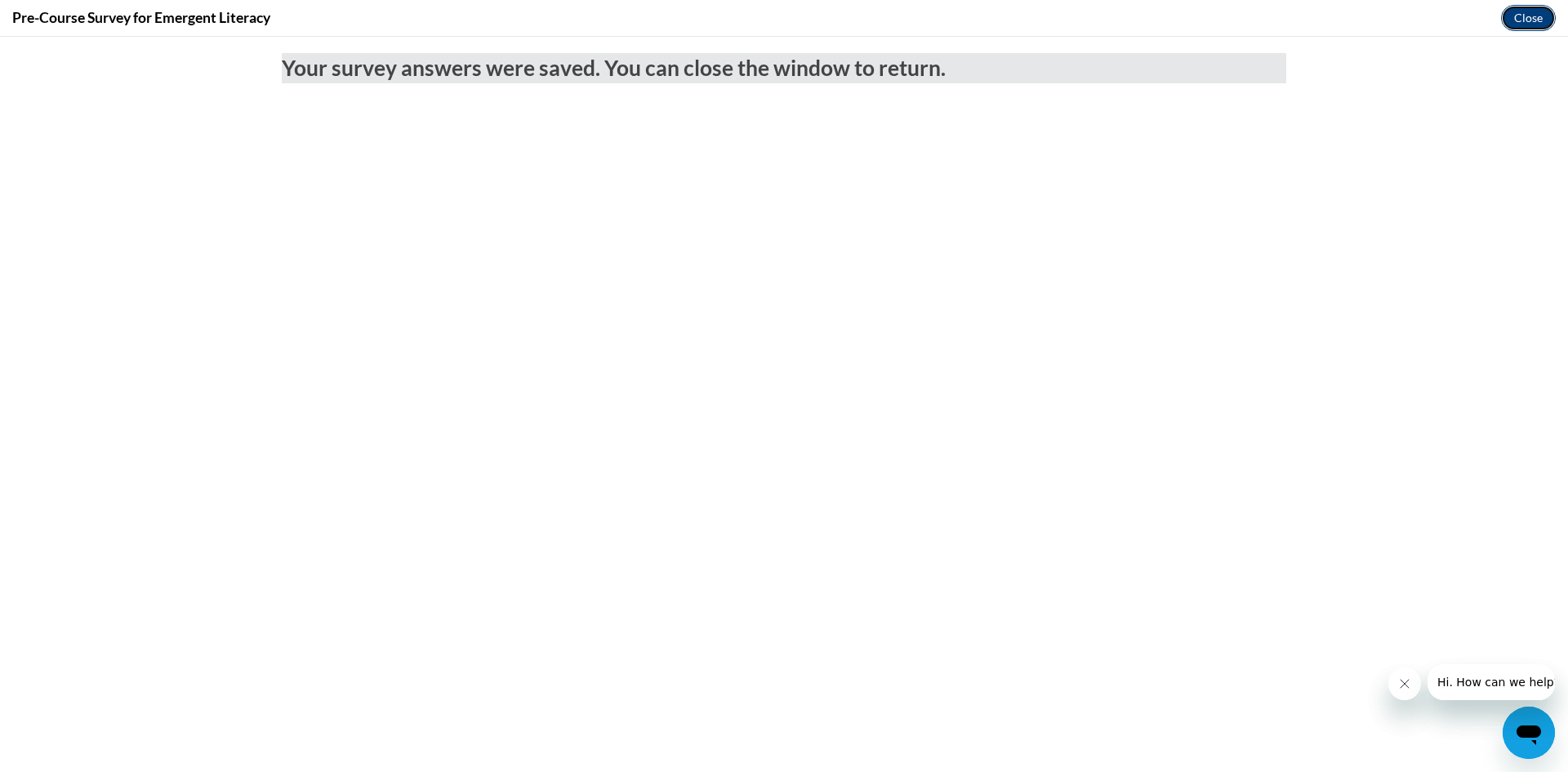
click at [1531, 21] on button "Close" at bounding box center [1529, 18] width 55 height 26
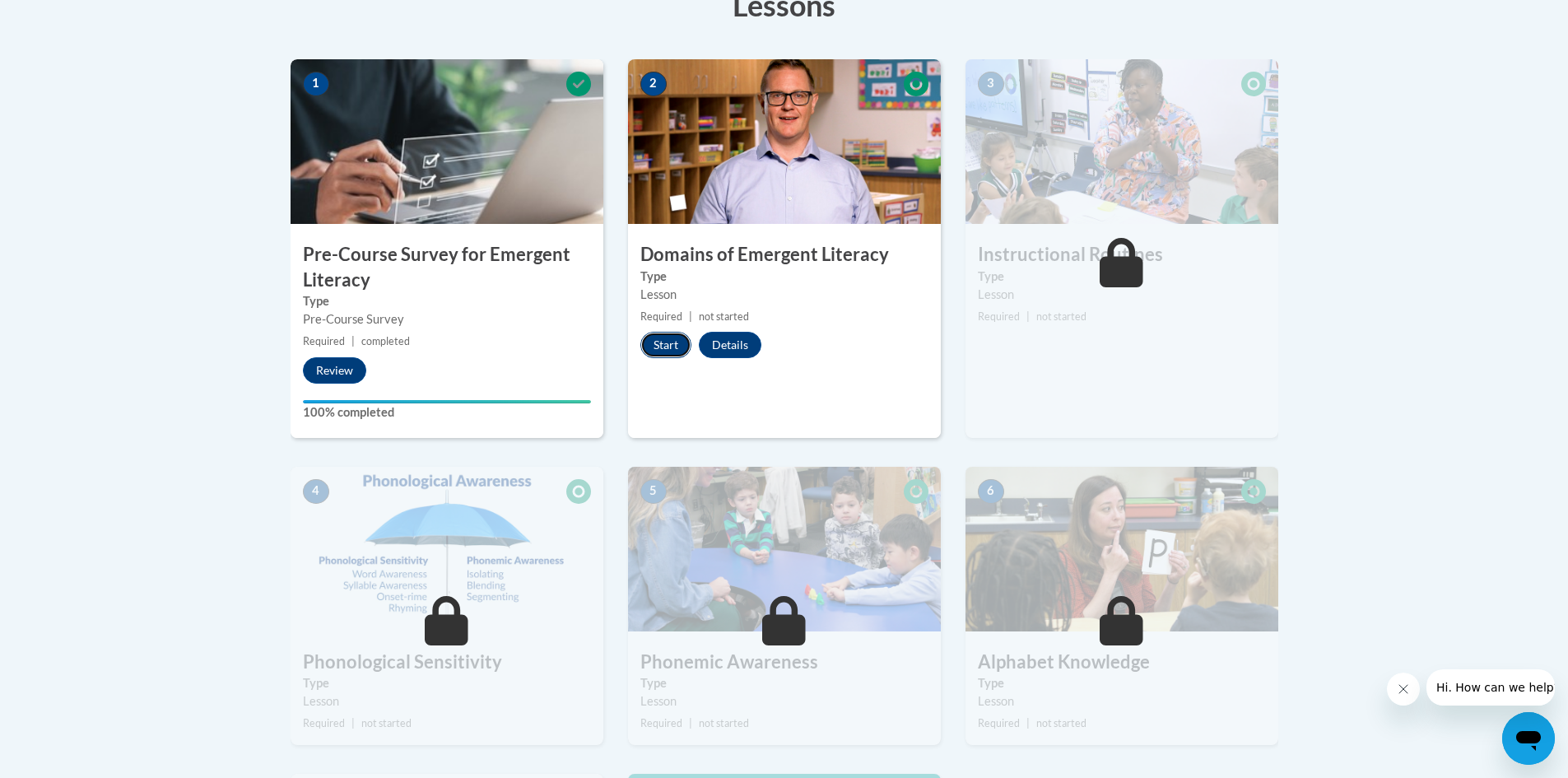
click at [660, 337] on button "Start" at bounding box center [666, 345] width 51 height 27
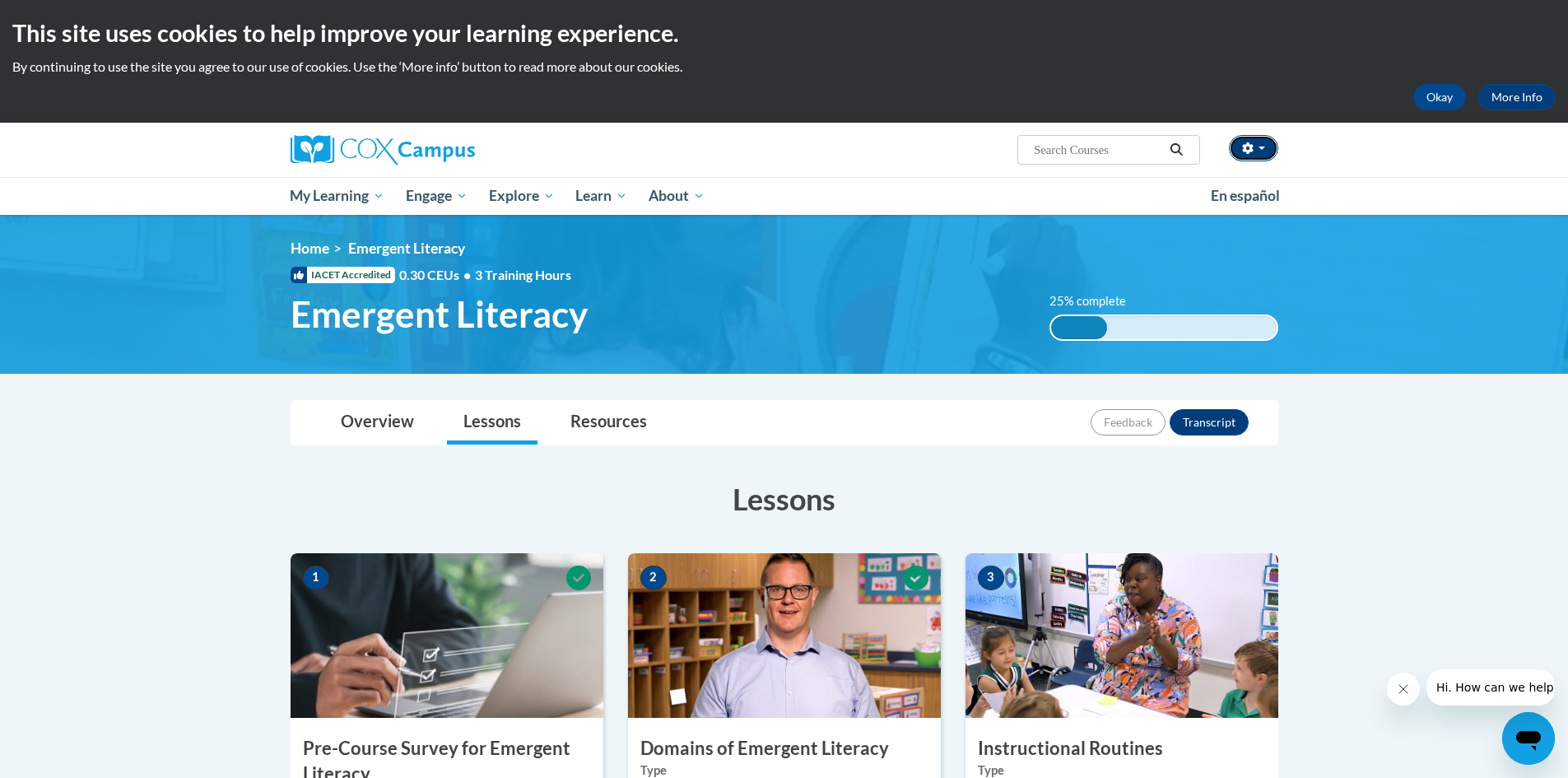
click at [1263, 145] on button "button" at bounding box center [1253, 148] width 49 height 27
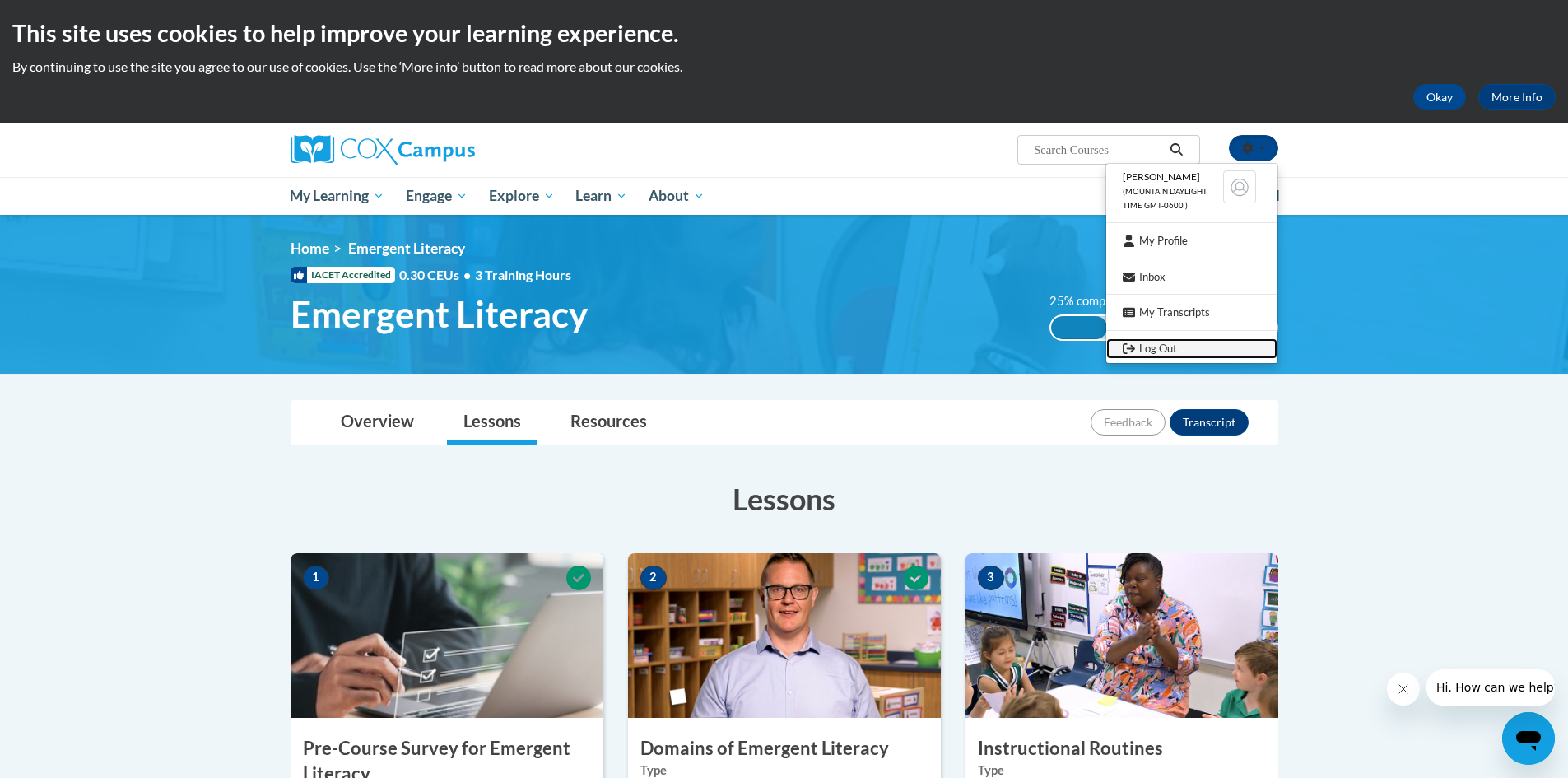
click at [1199, 342] on link "Log Out" at bounding box center [1191, 348] width 171 height 21
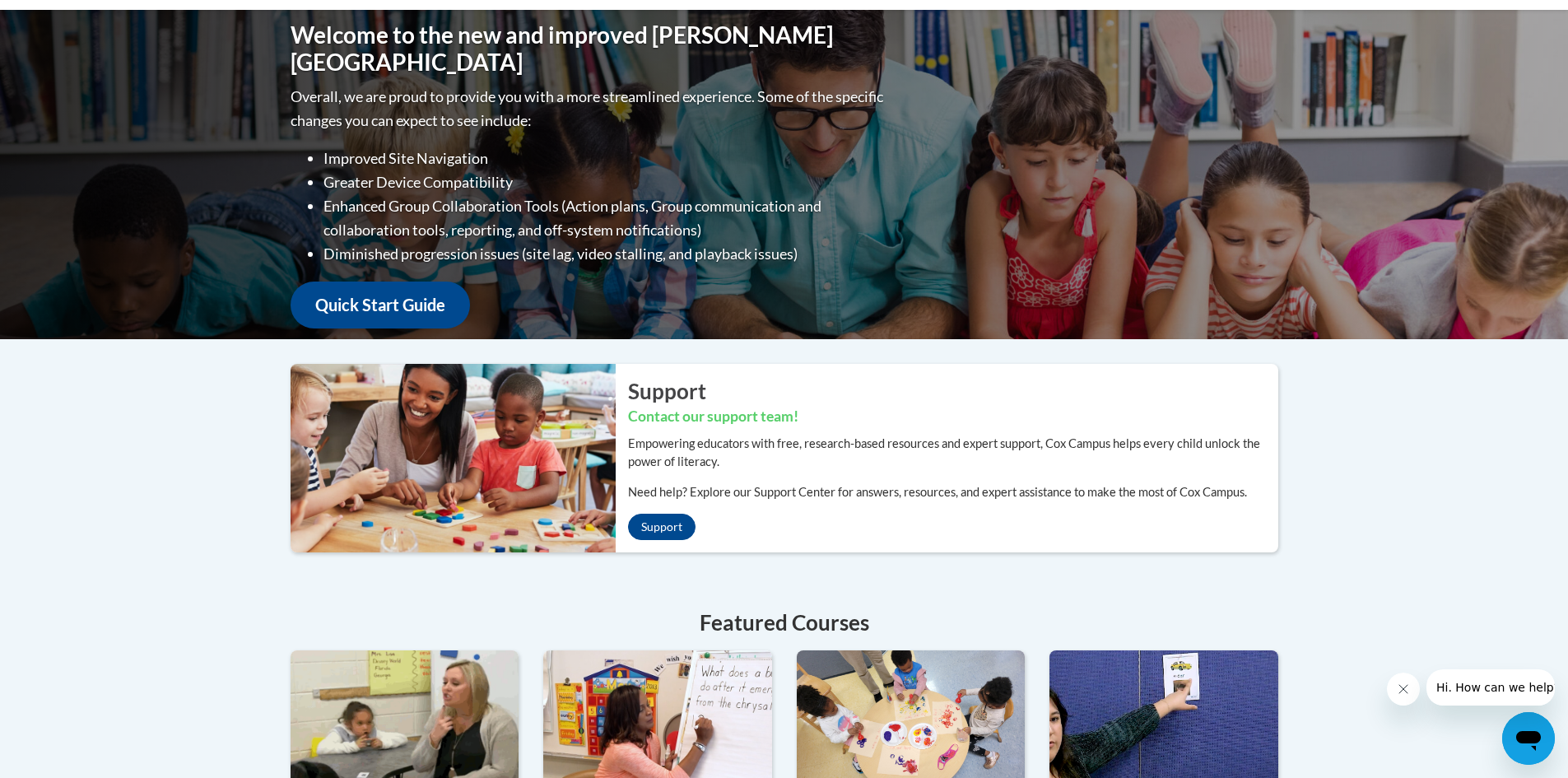
scroll to position [165, 0]
